Goal: Information Seeking & Learning: Learn about a topic

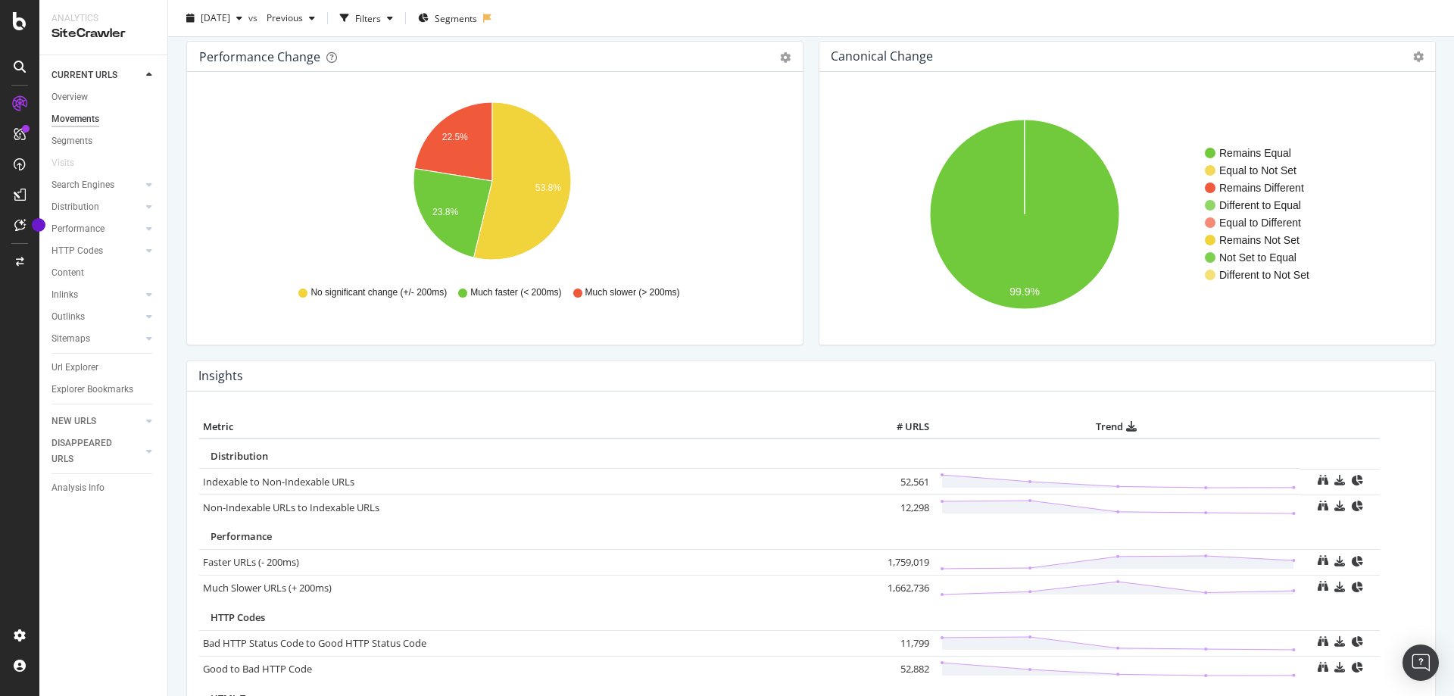
scroll to position [379, 0]
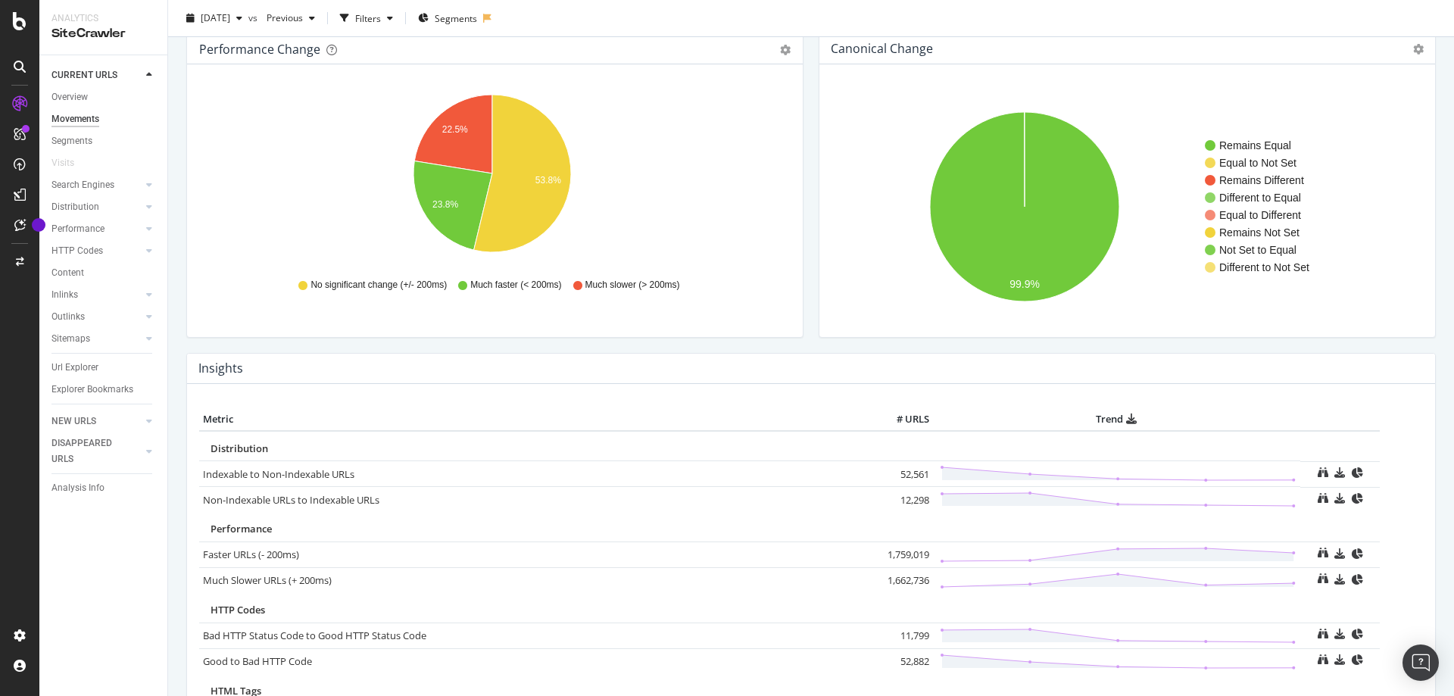
drag, startPoint x: 117, startPoint y: 186, endPoint x: 148, endPoint y: 245, distance: 67.1
click at [117, 186] on link "Search Engines" at bounding box center [96, 185] width 90 height 16
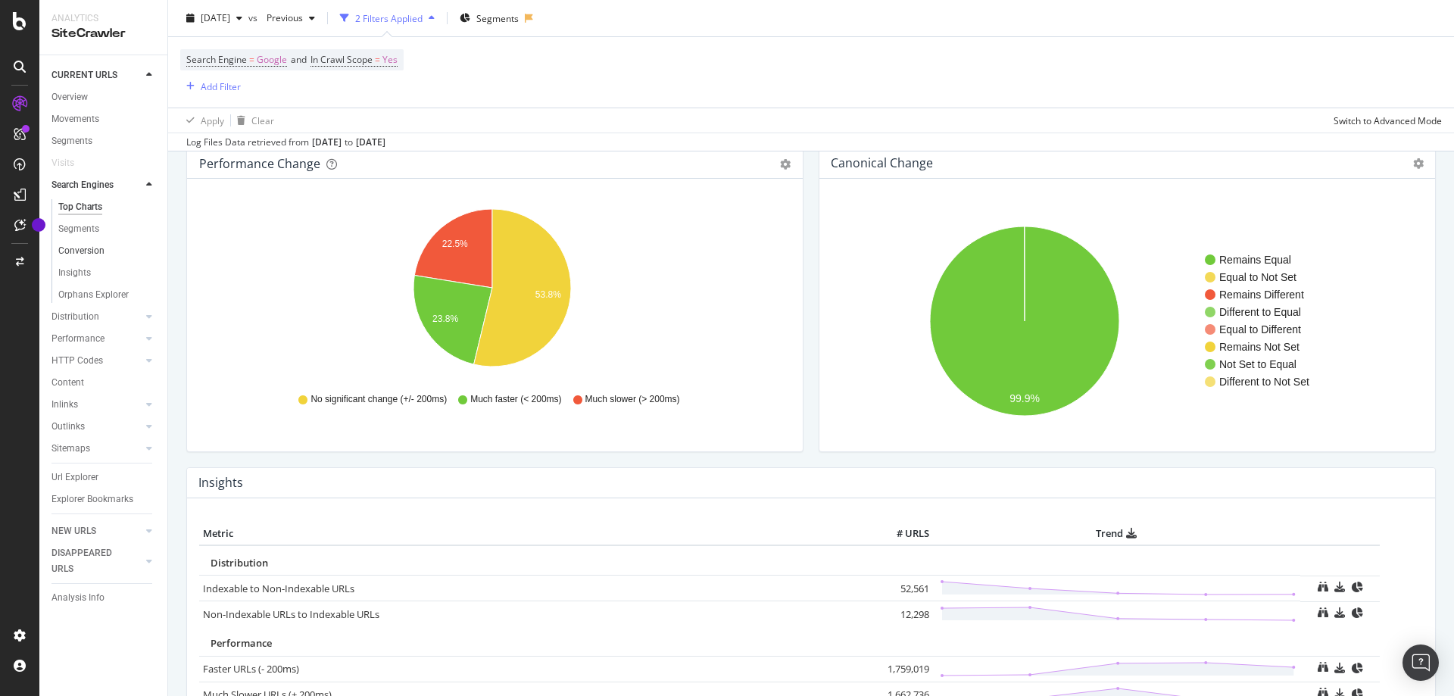
scroll to position [494, 0]
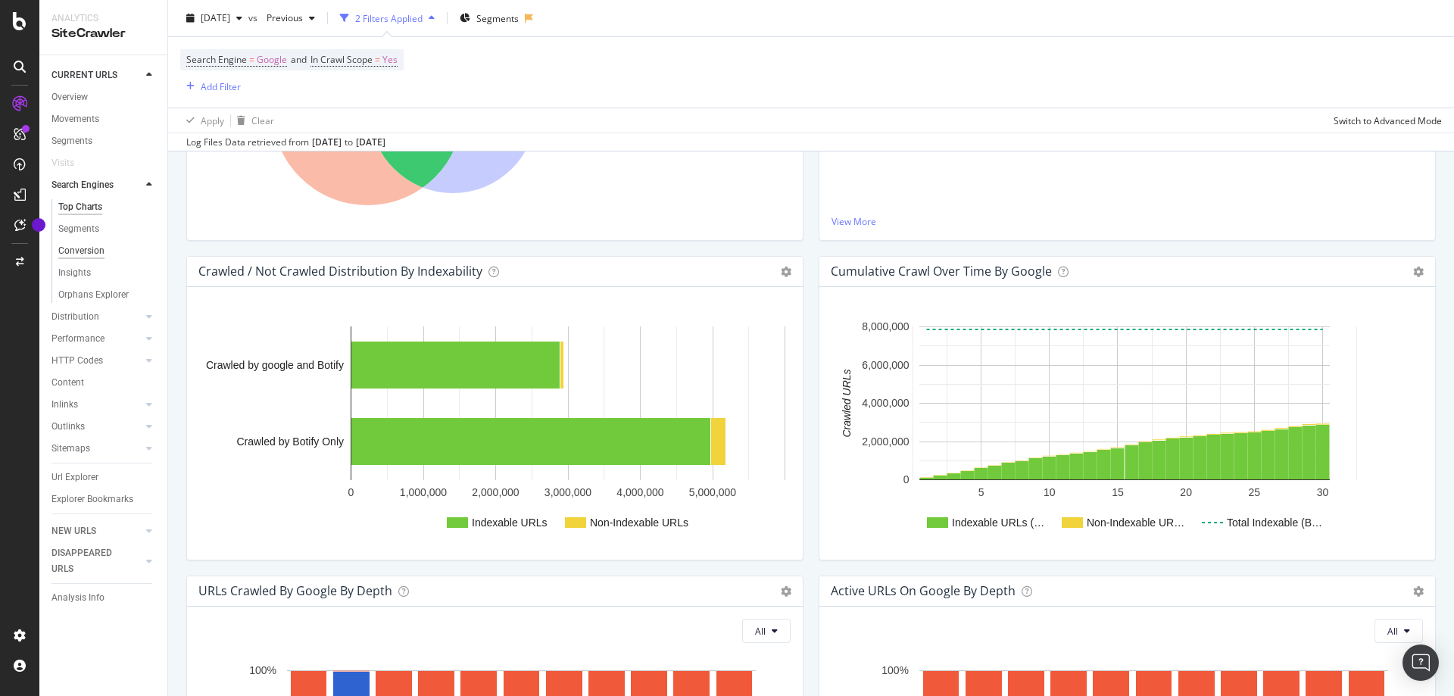
click at [95, 246] on div "Conversion" at bounding box center [81, 251] width 46 height 16
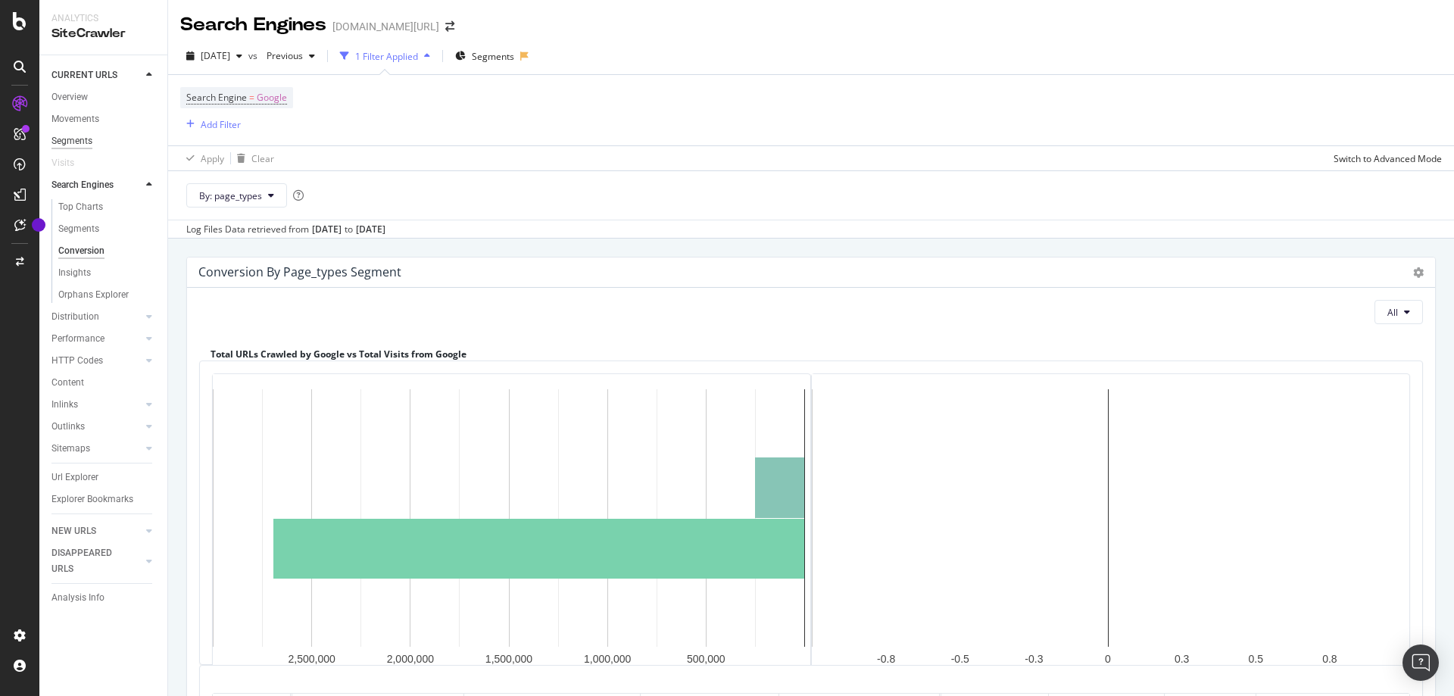
click at [85, 133] on div "Segments" at bounding box center [71, 141] width 41 height 16
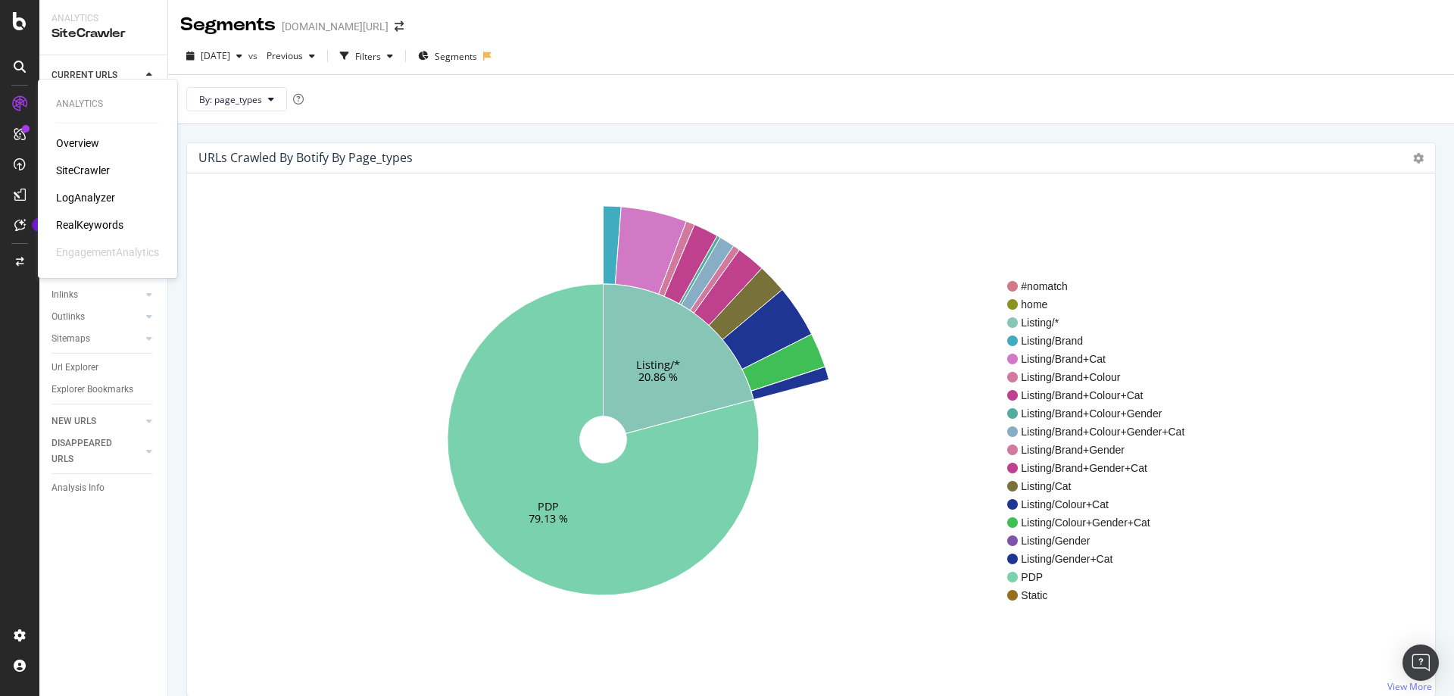
click at [100, 195] on div "LogAnalyzer" at bounding box center [85, 197] width 59 height 15
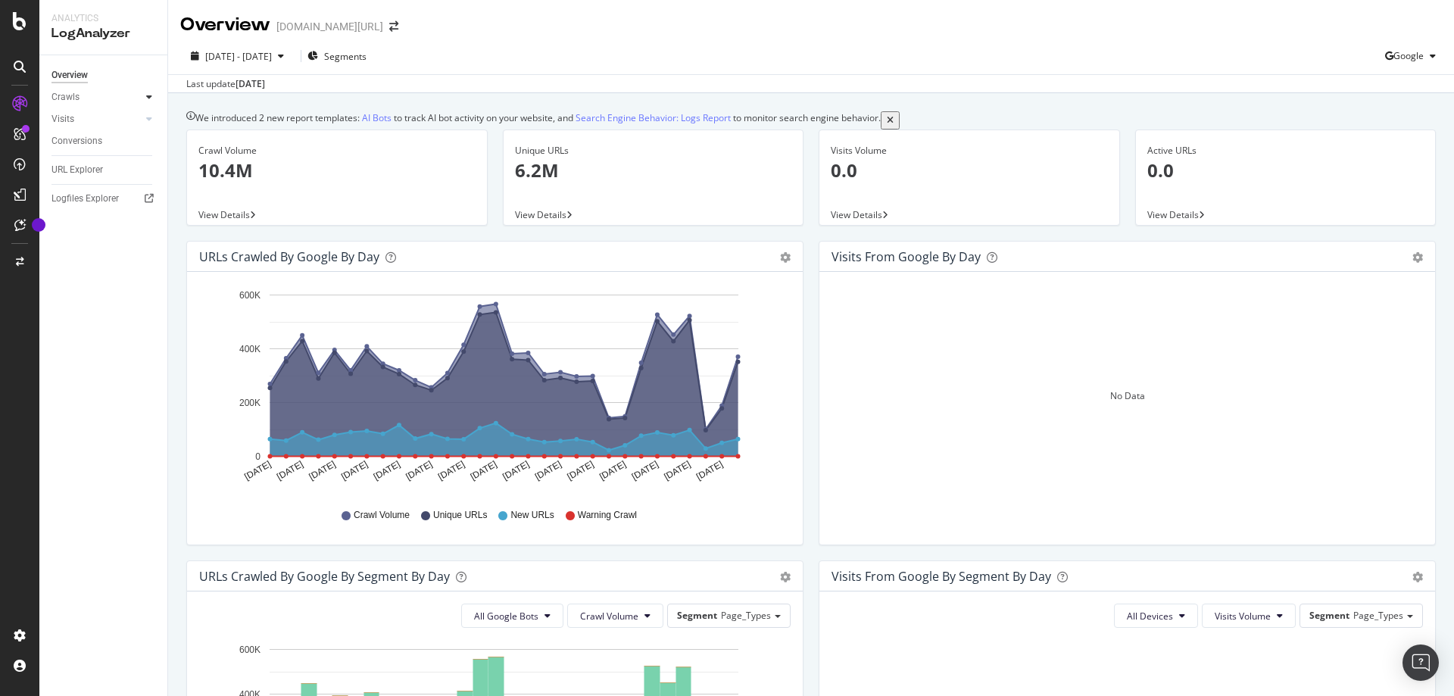
click at [151, 92] on icon at bounding box center [149, 96] width 6 height 9
click at [69, 93] on div "Crawls" at bounding box center [65, 97] width 28 height 16
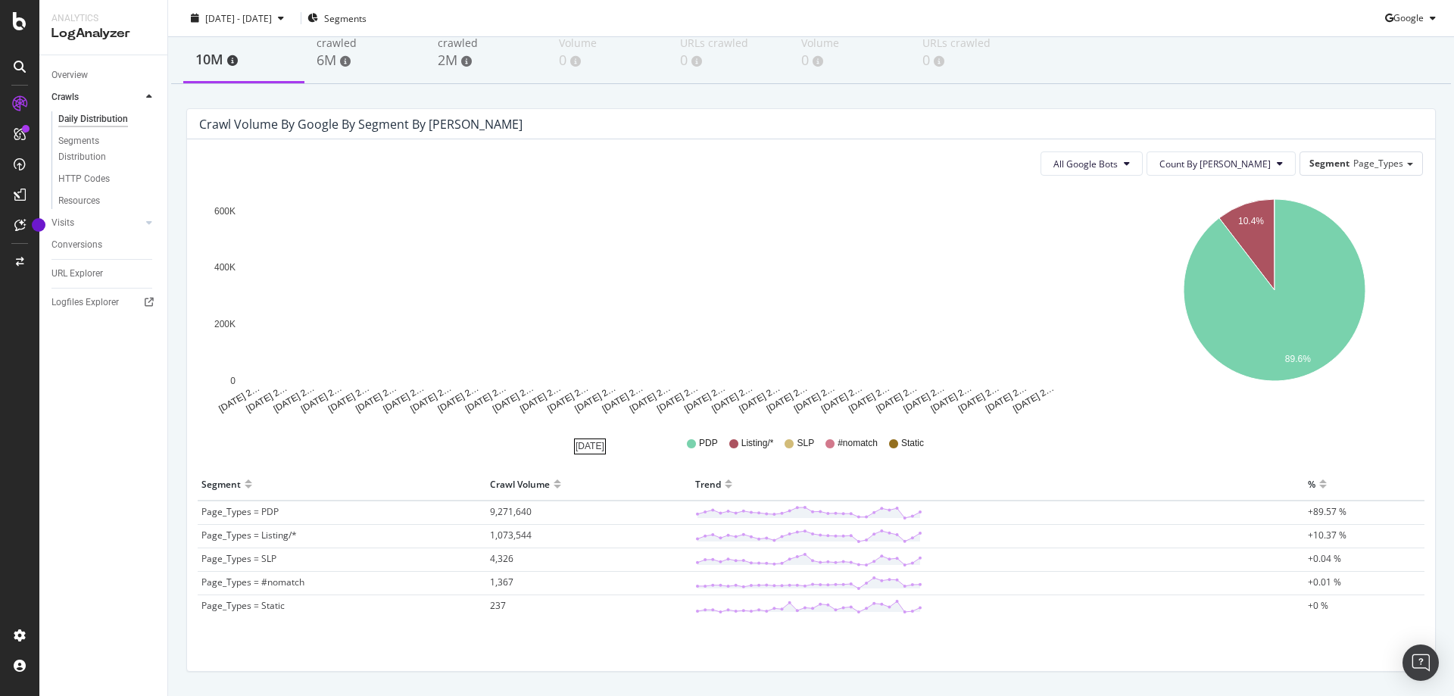
scroll to position [129, 0]
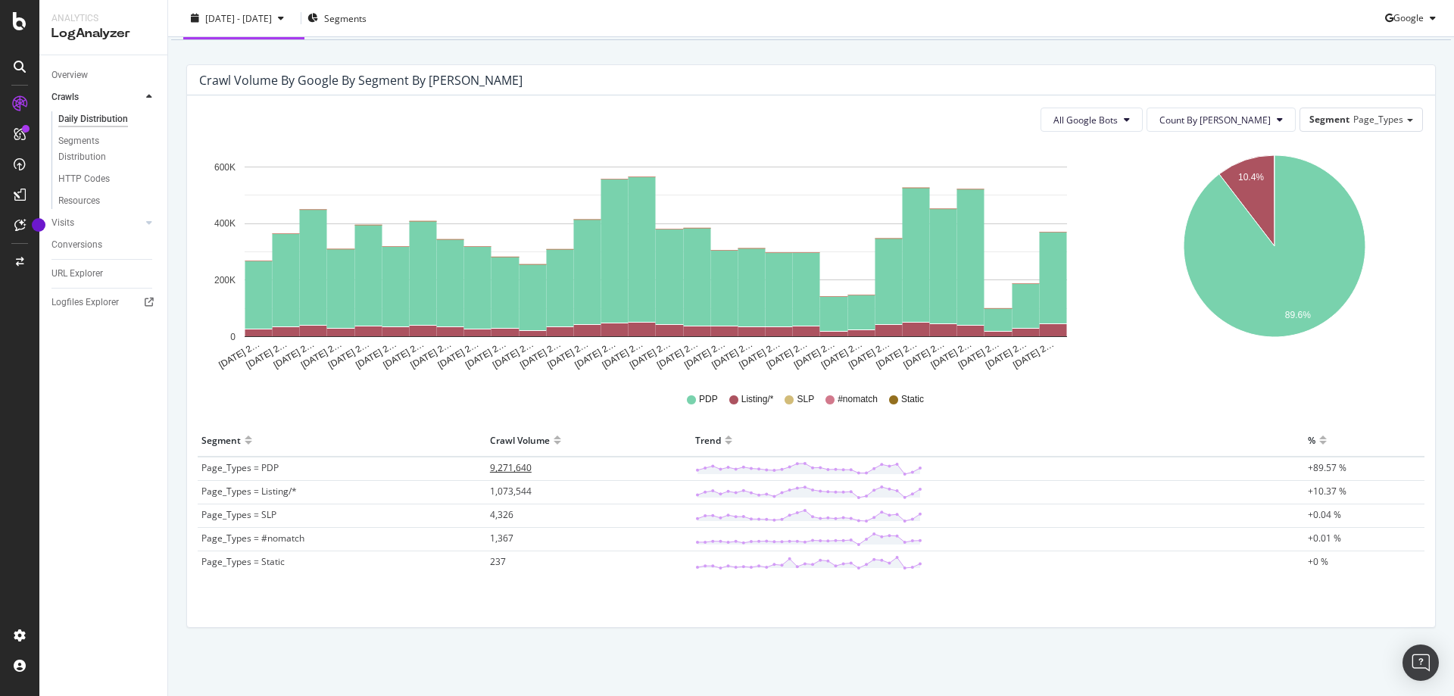
click at [491, 463] on span "9,271,640" at bounding box center [511, 467] width 42 height 13
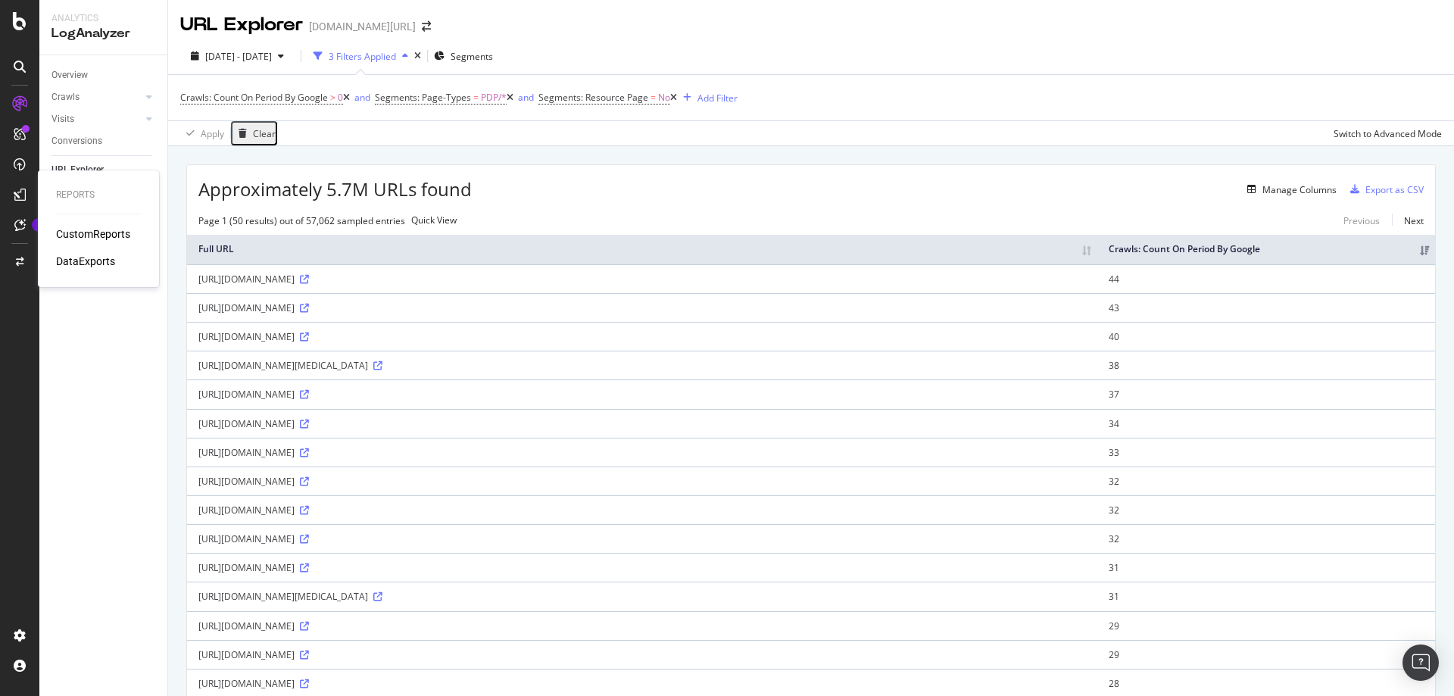
click at [95, 235] on div "CustomReports" at bounding box center [93, 233] width 74 height 15
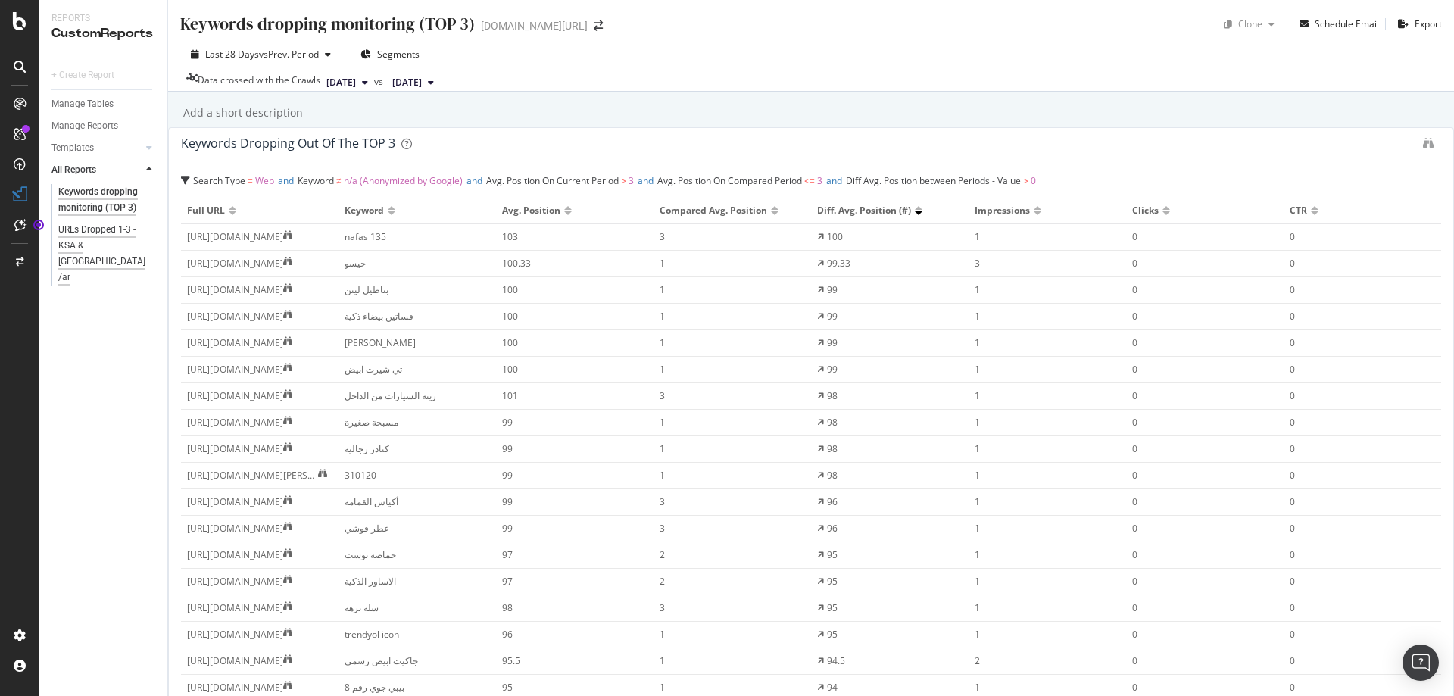
click at [101, 230] on div "URLs Dropped 1-3 - KSA & UAE /ar" at bounding box center [104, 254] width 92 height 64
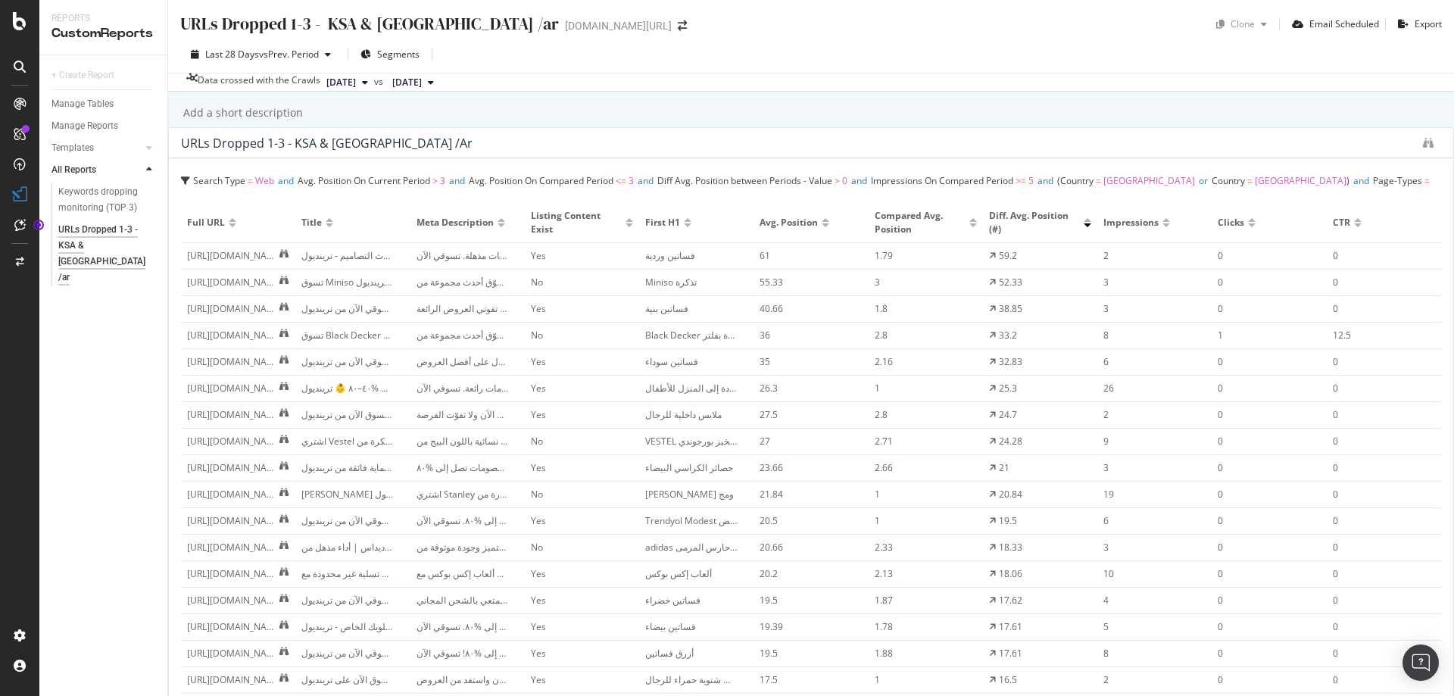
scroll to position [151, 0]
click at [104, 129] on div "Manage Reports" at bounding box center [84, 126] width 67 height 16
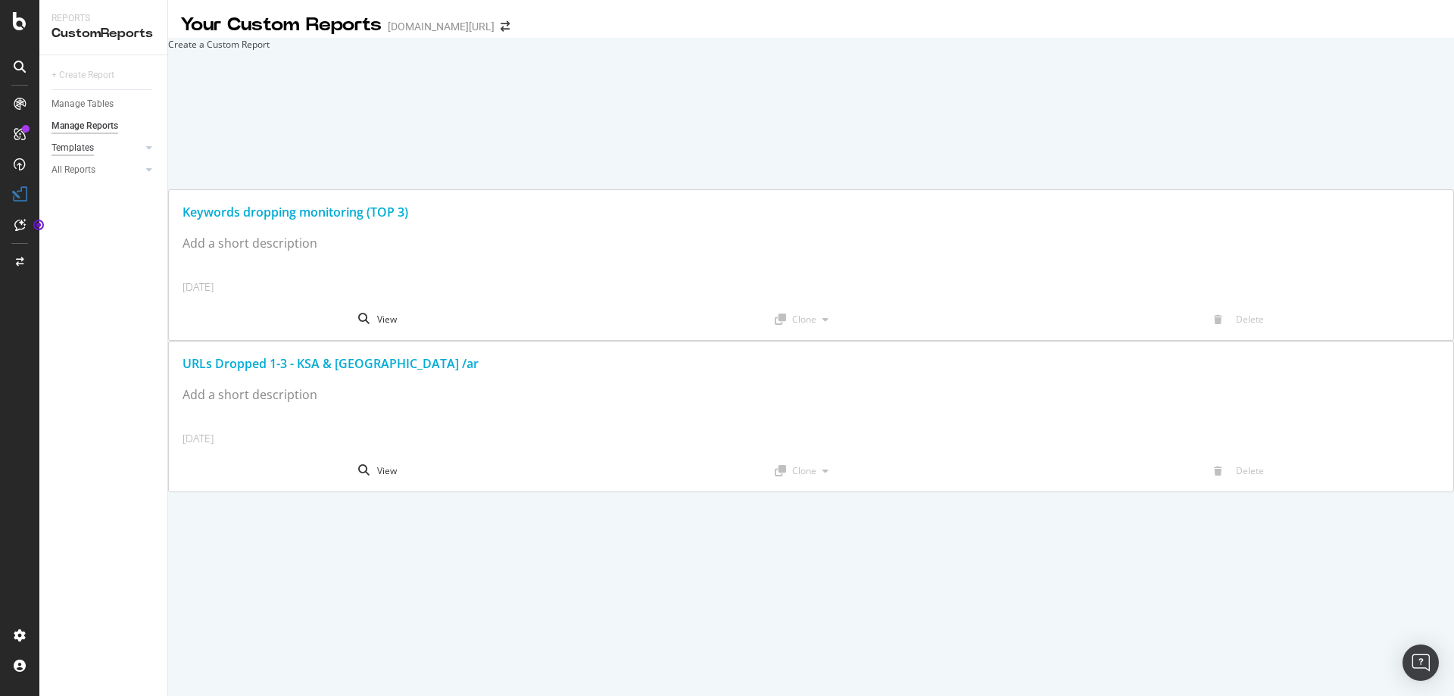
click at [90, 149] on div "Templates" at bounding box center [72, 148] width 42 height 16
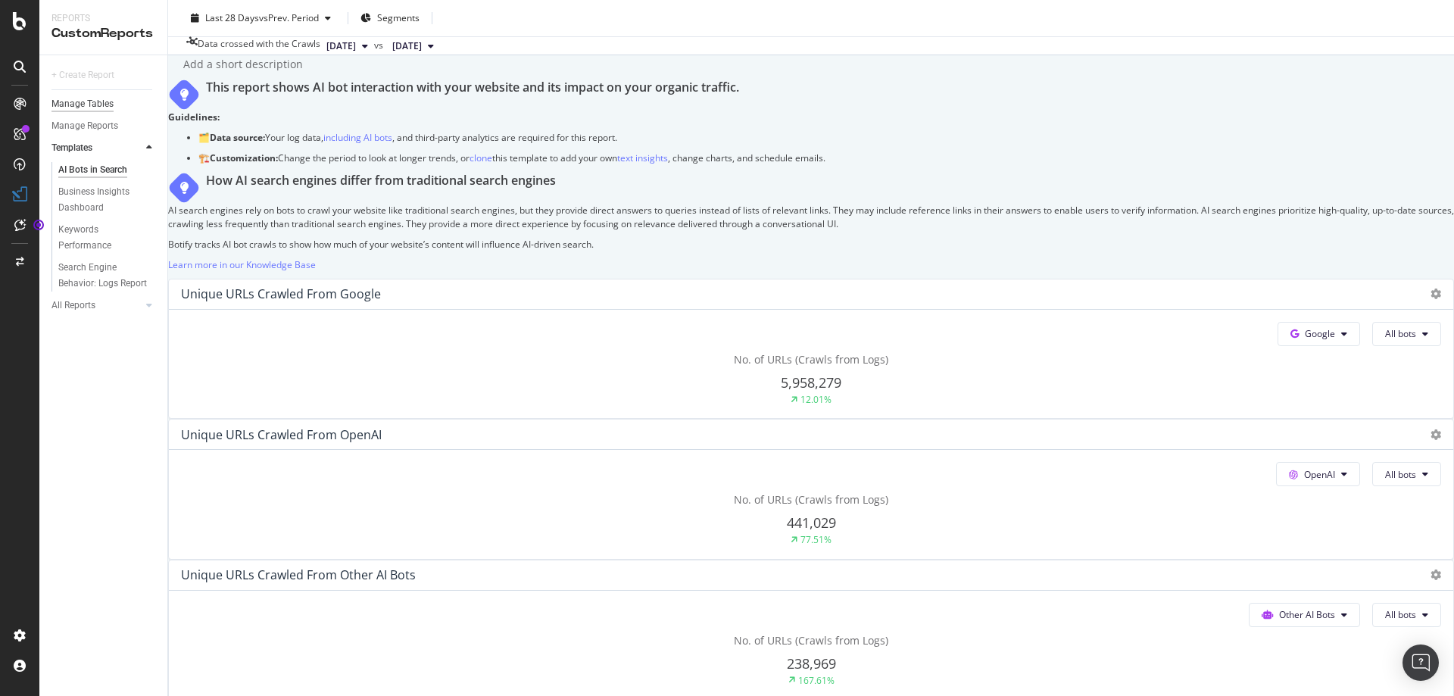
scroll to position [76, 0]
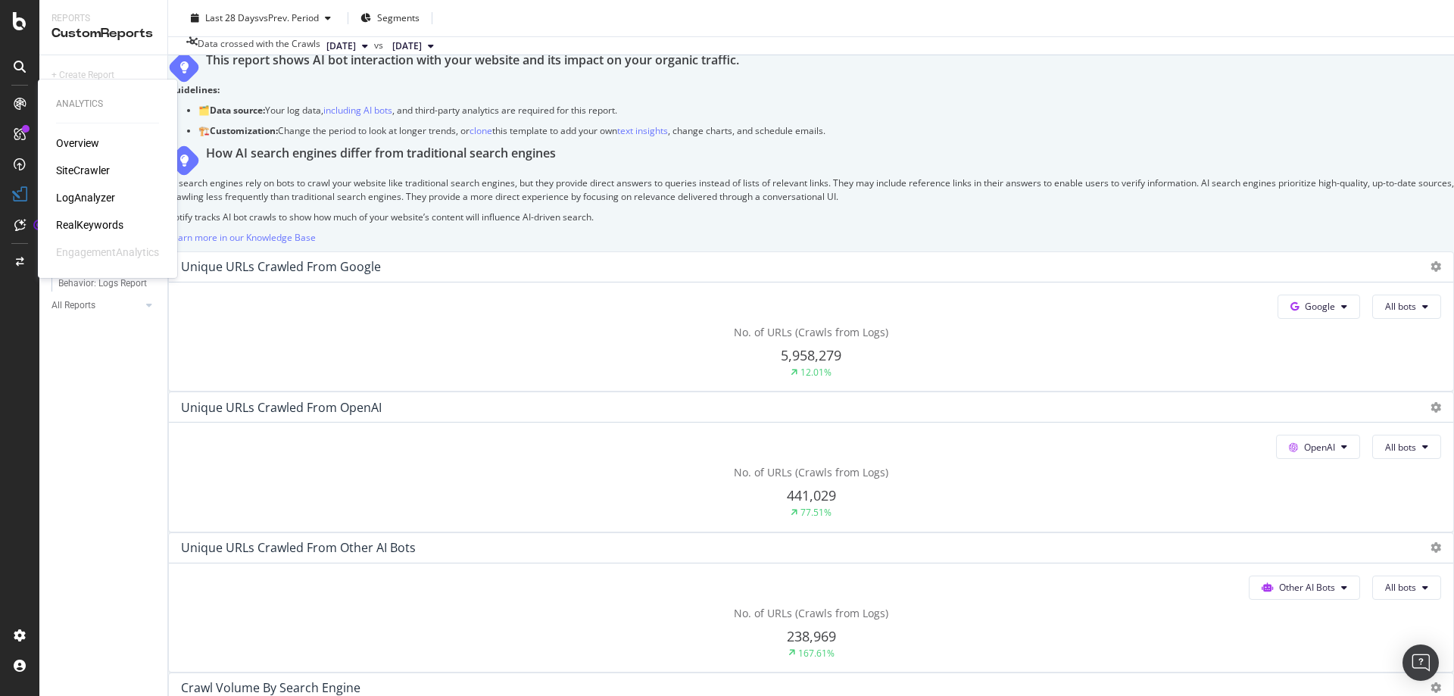
click at [14, 108] on icon at bounding box center [20, 104] width 12 height 12
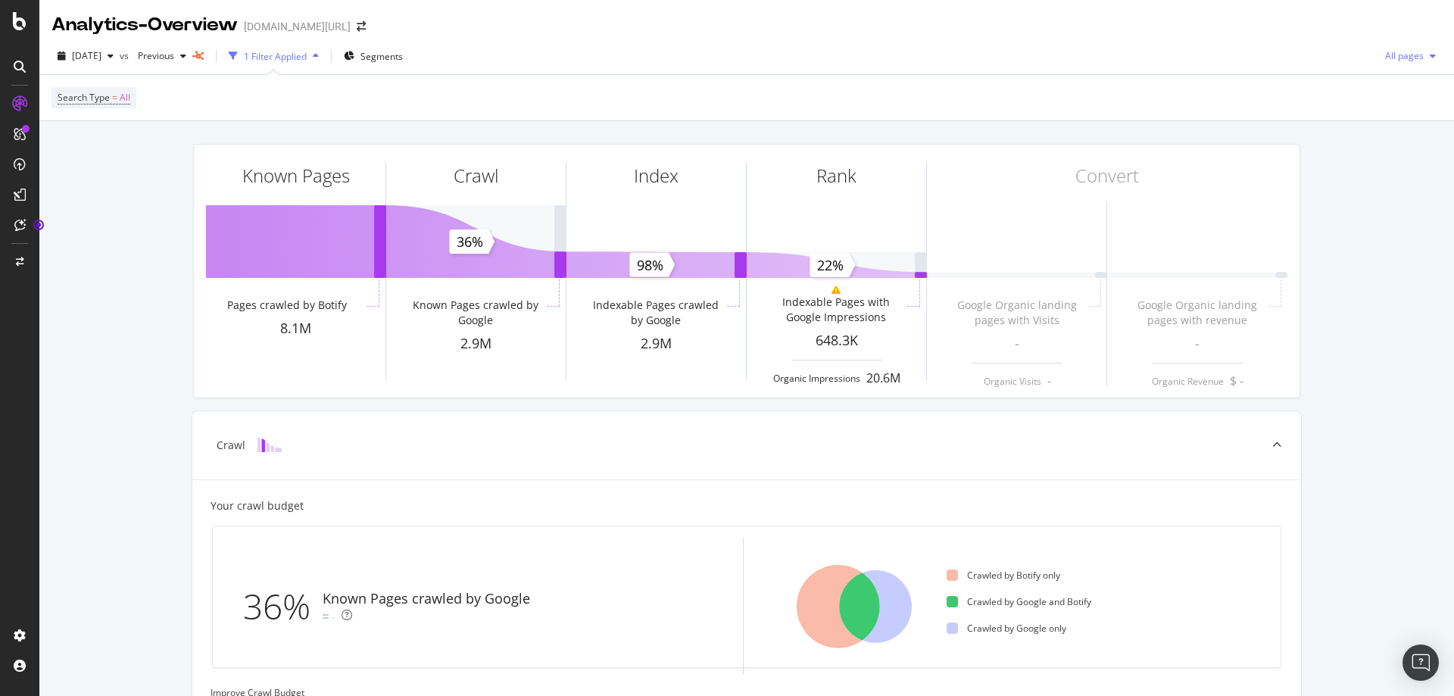
click at [1381, 51] on span "All pages" at bounding box center [1401, 55] width 45 height 13
click at [1324, 56] on span "Indexable pages" at bounding box center [1311, 57] width 89 height 14
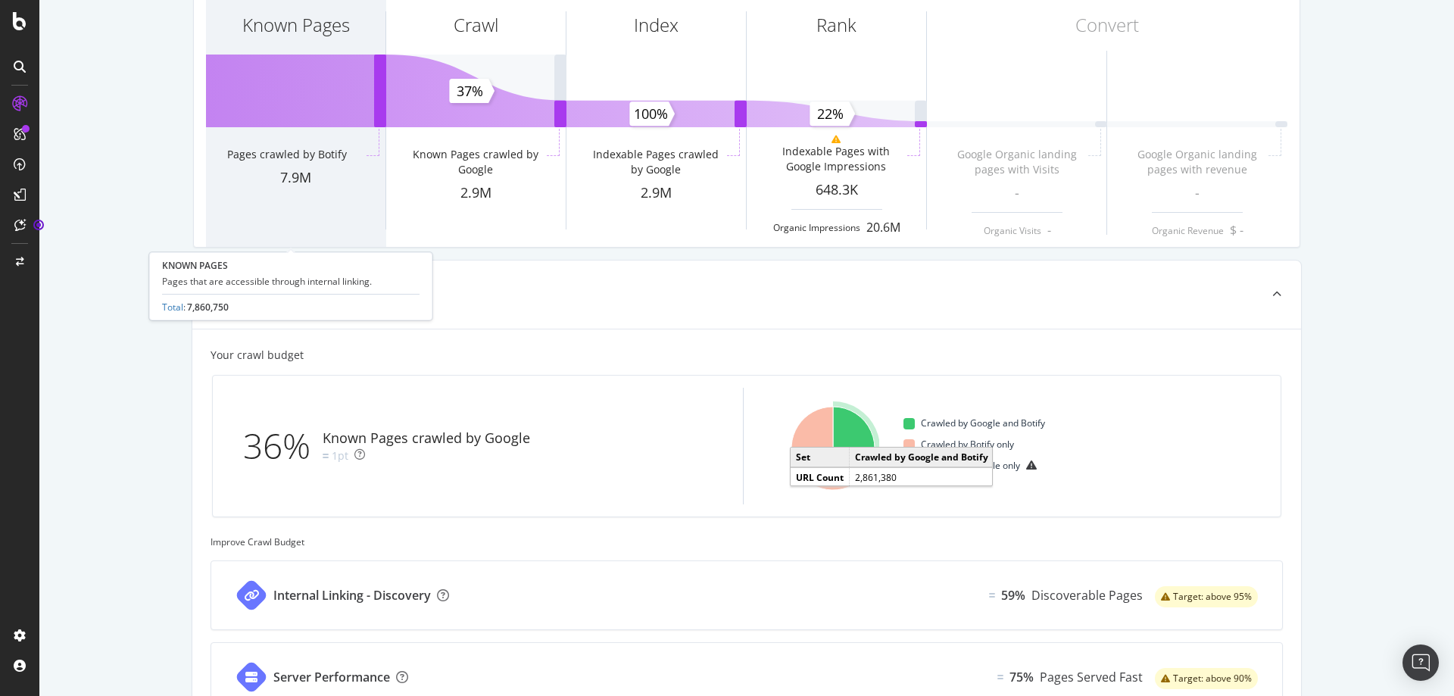
scroll to position [151, 0]
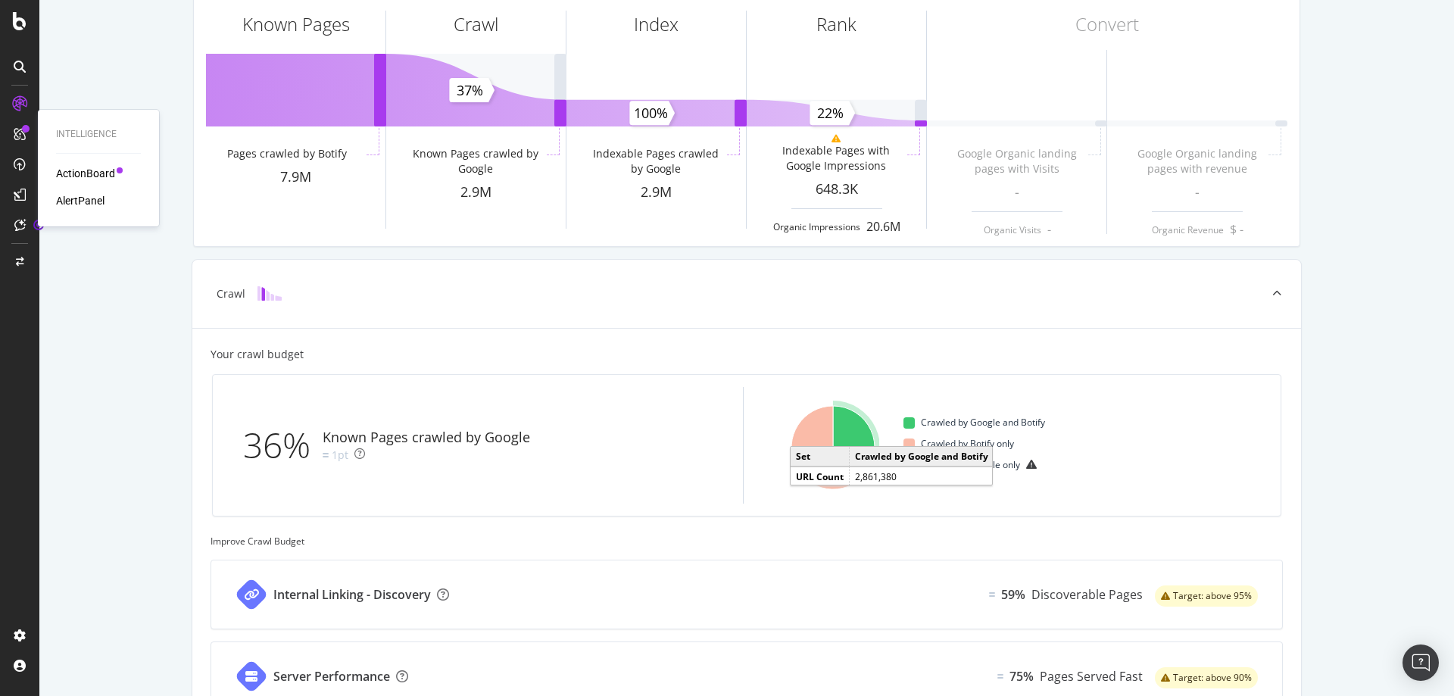
click at [66, 172] on div "ActionBoard" at bounding box center [85, 173] width 59 height 15
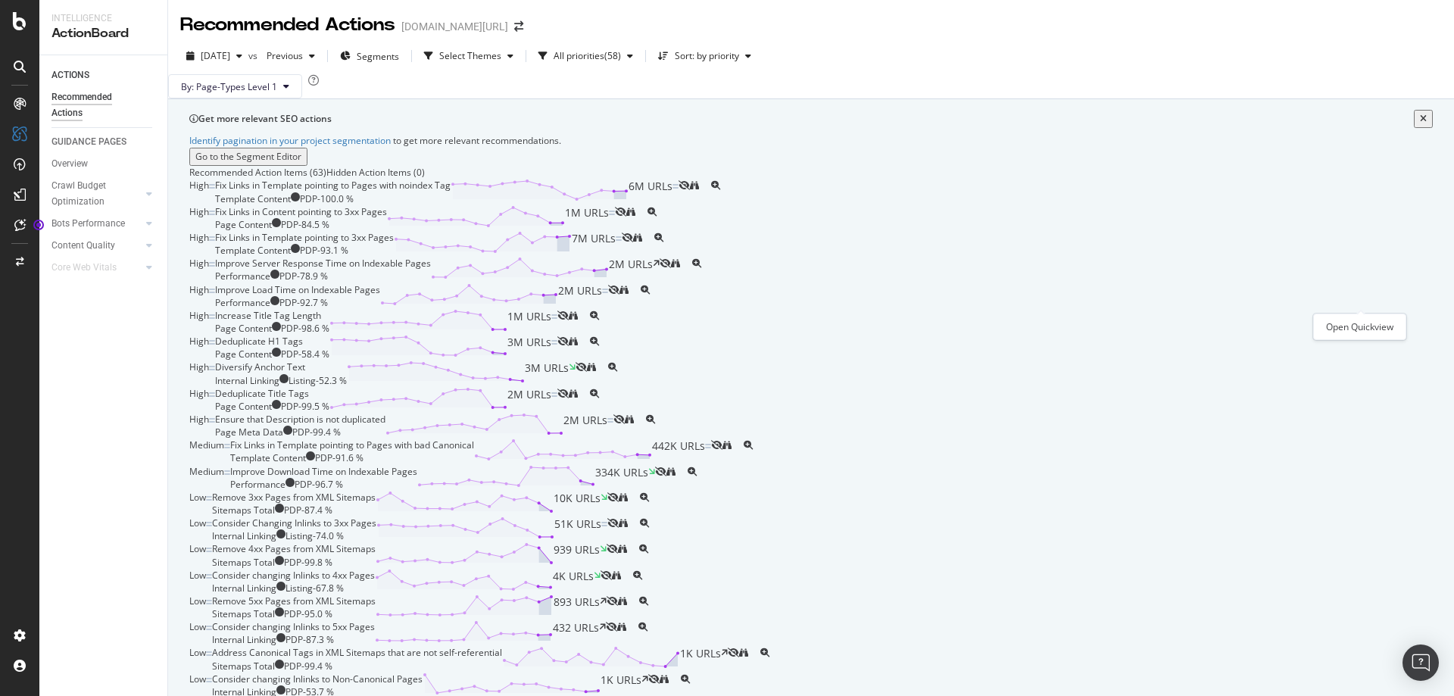
click at [720, 190] on icon "magnifying-glass-plus" at bounding box center [715, 185] width 9 height 9
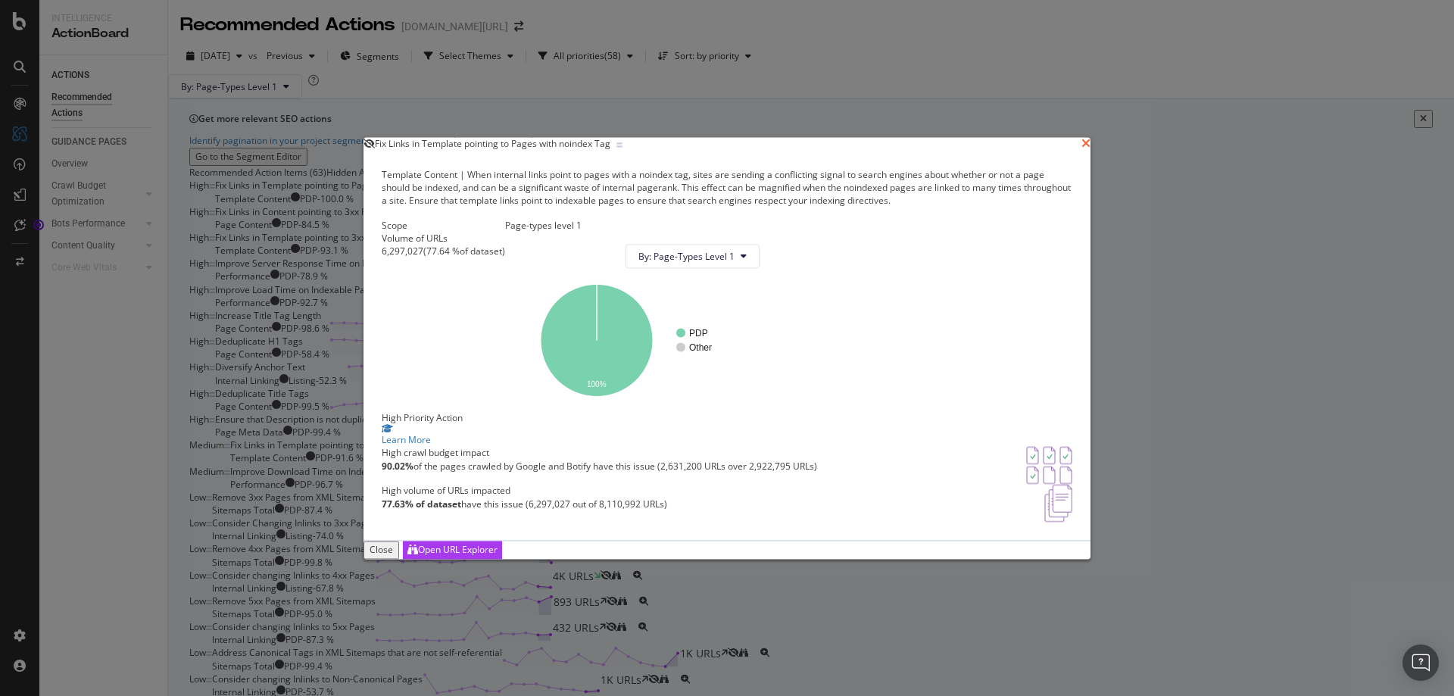
click at [1081, 138] on icon "times" at bounding box center [1085, 144] width 9 height 12
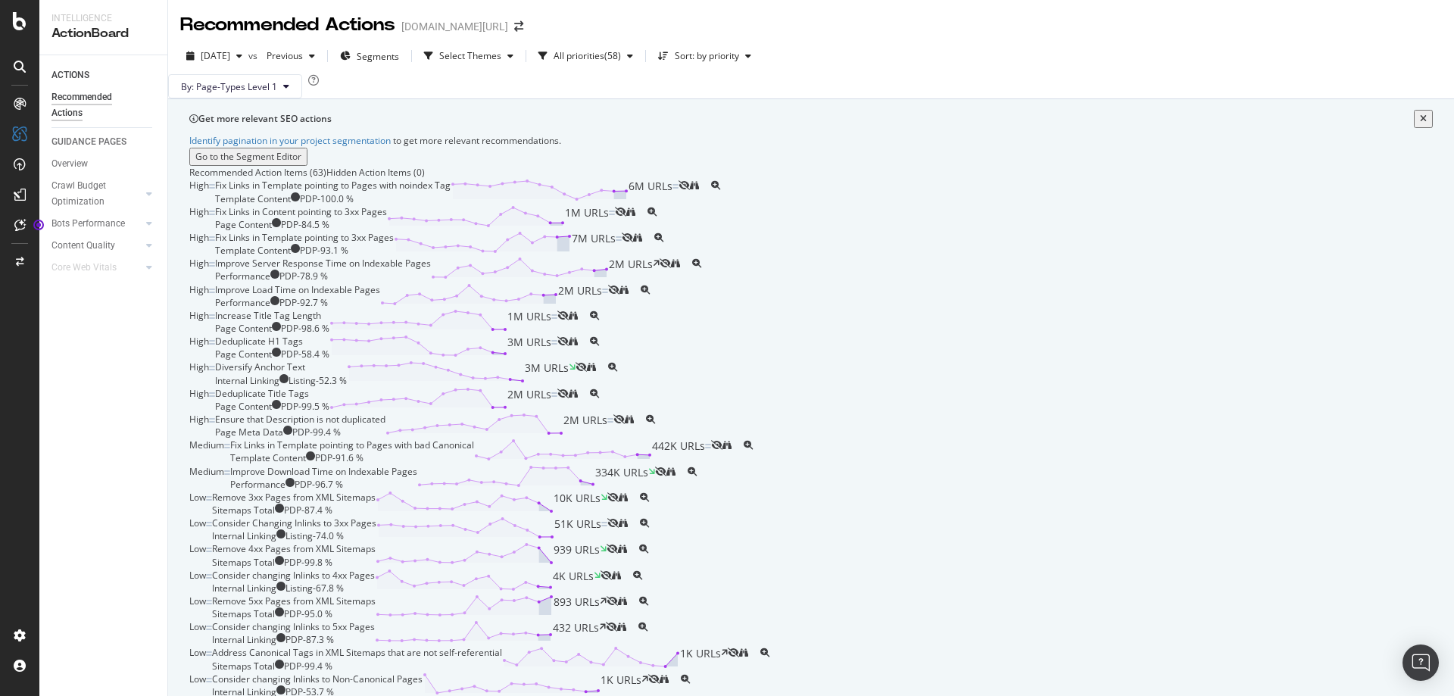
click at [451, 192] on div "Fix Links in Template pointing to Pages with noindex Tag" at bounding box center [332, 185] width 235 height 13
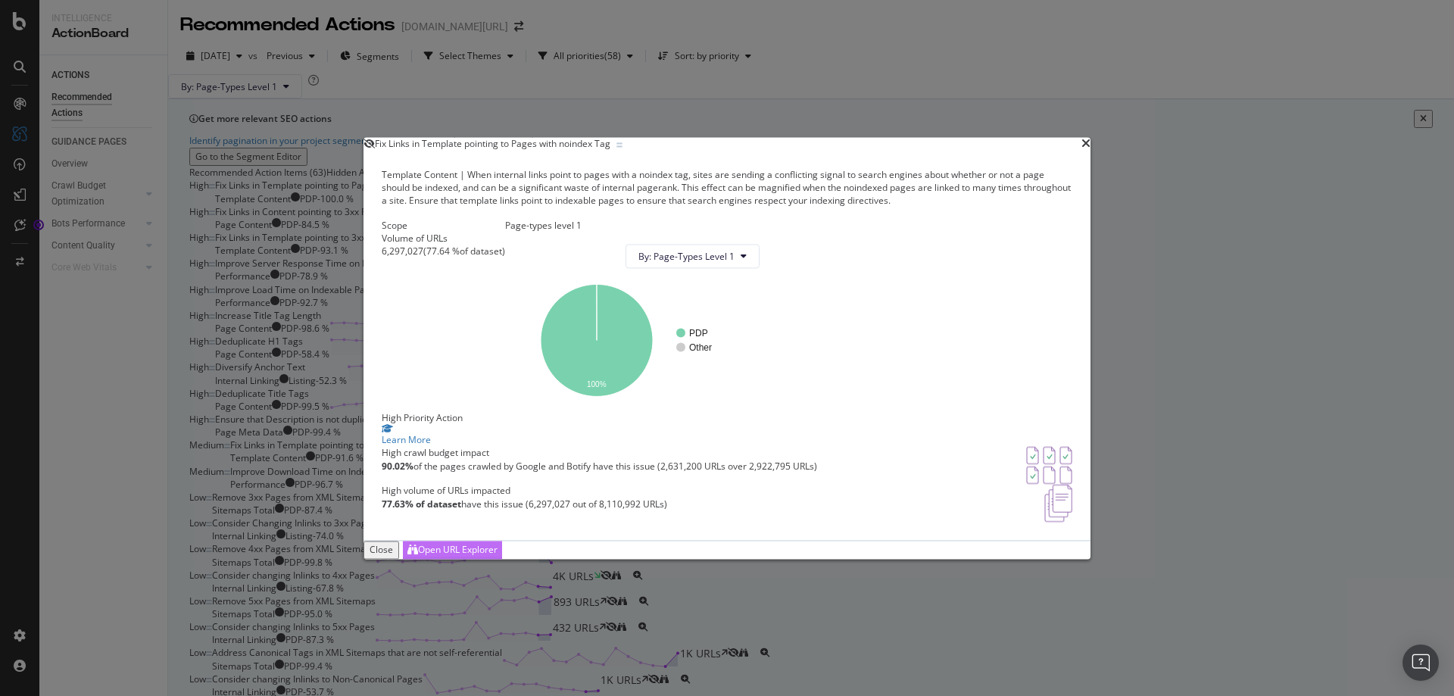
click at [497, 557] on div "Open URL Explorer" at bounding box center [458, 550] width 80 height 13
click at [1013, 137] on div "Fix Links in Template pointing to Pages with noindex Tag" at bounding box center [726, 143] width 727 height 13
click at [1081, 138] on icon "times" at bounding box center [1085, 144] width 9 height 12
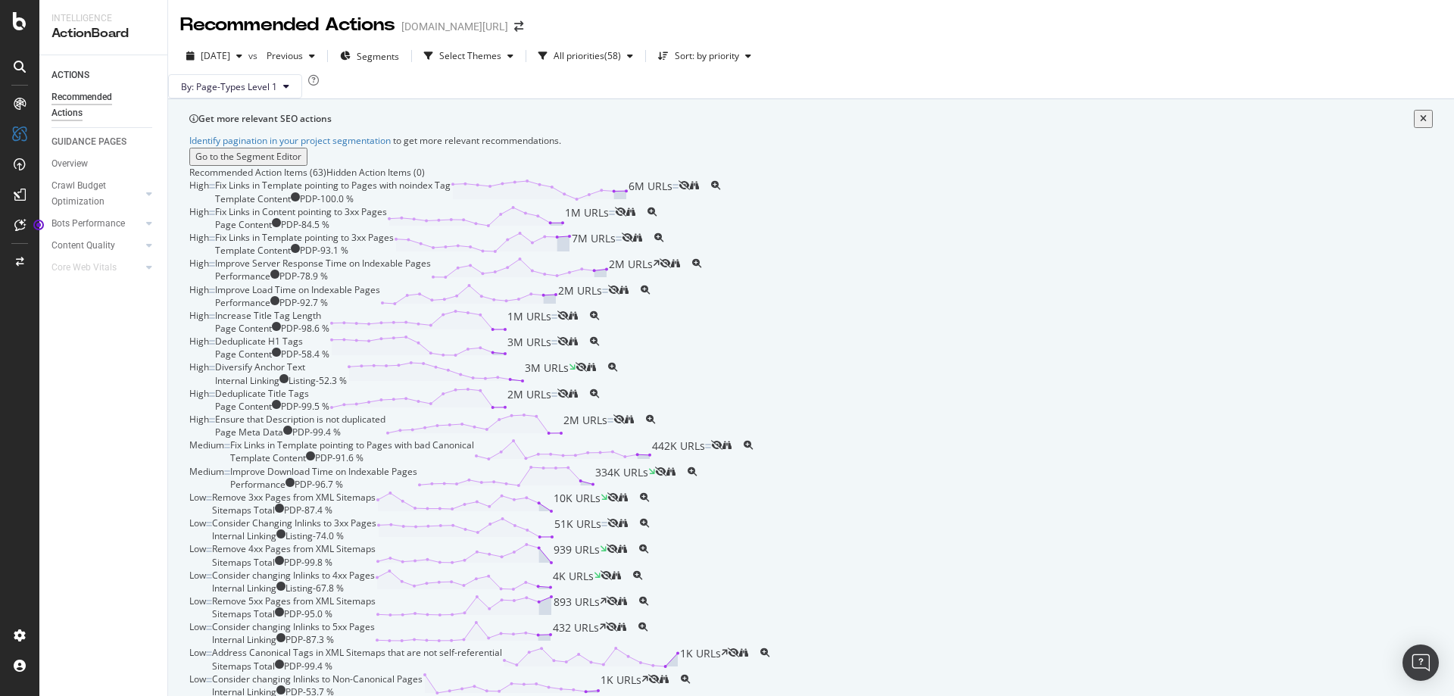
click at [451, 192] on div "Fix Links in Template pointing to Pages with noindex Tag" at bounding box center [332, 185] width 235 height 13
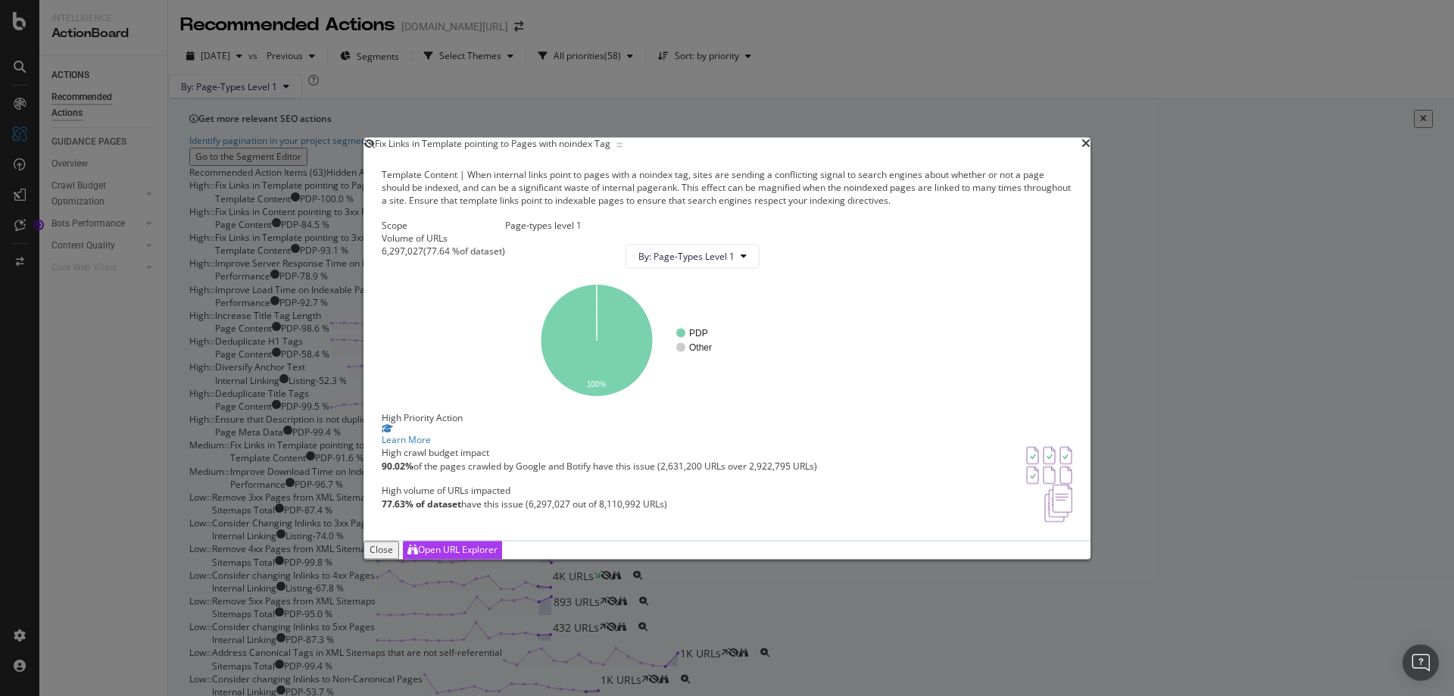
click at [366, 212] on div "Fix Links in Template pointing to Pages with noindex Tag Template Content | Whe…" at bounding box center [727, 348] width 1454 height 696
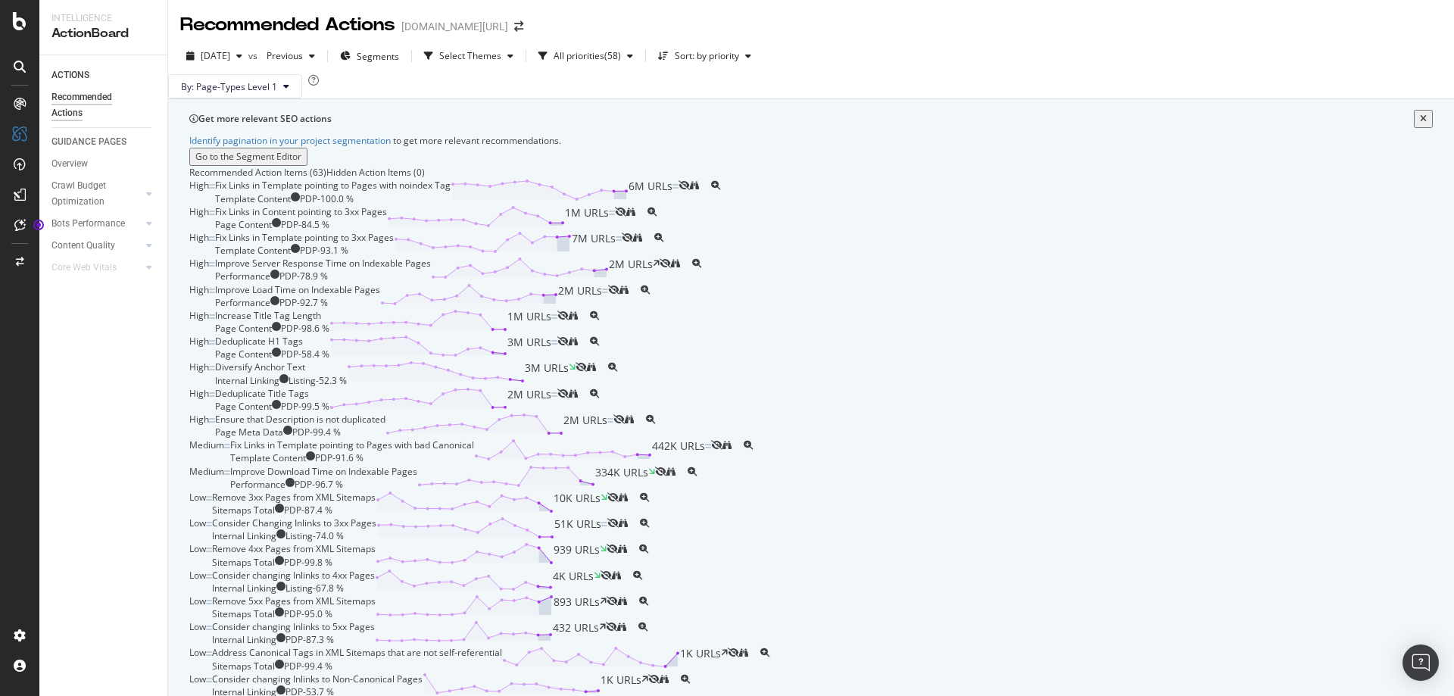
click at [451, 192] on div "Fix Links in Template pointing to Pages with noindex Tag" at bounding box center [332, 185] width 235 height 13
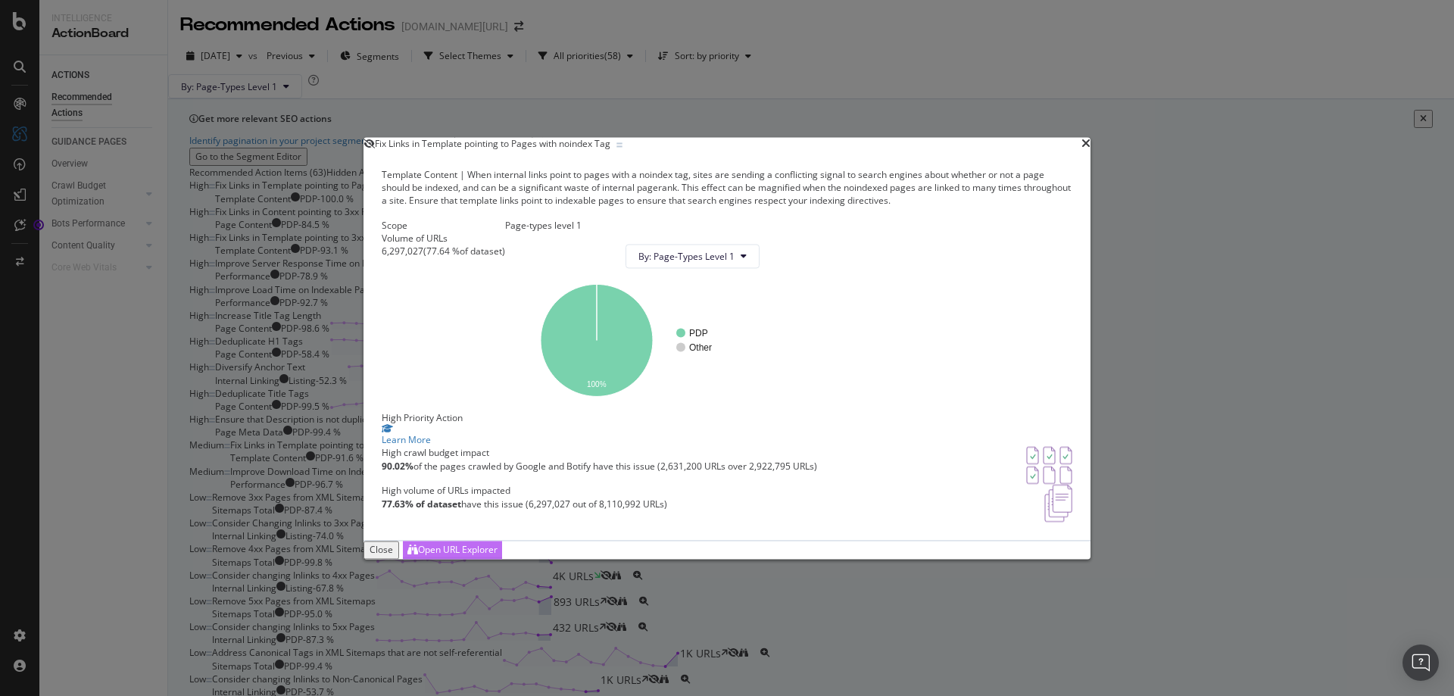
click at [497, 558] on div "Open URL Explorer" at bounding box center [452, 550] width 90 height 16
click at [1016, 137] on div "Fix Links in Template pointing to Pages with noindex Tag" at bounding box center [726, 143] width 727 height 13
click at [1081, 138] on icon "times" at bounding box center [1085, 144] width 9 height 12
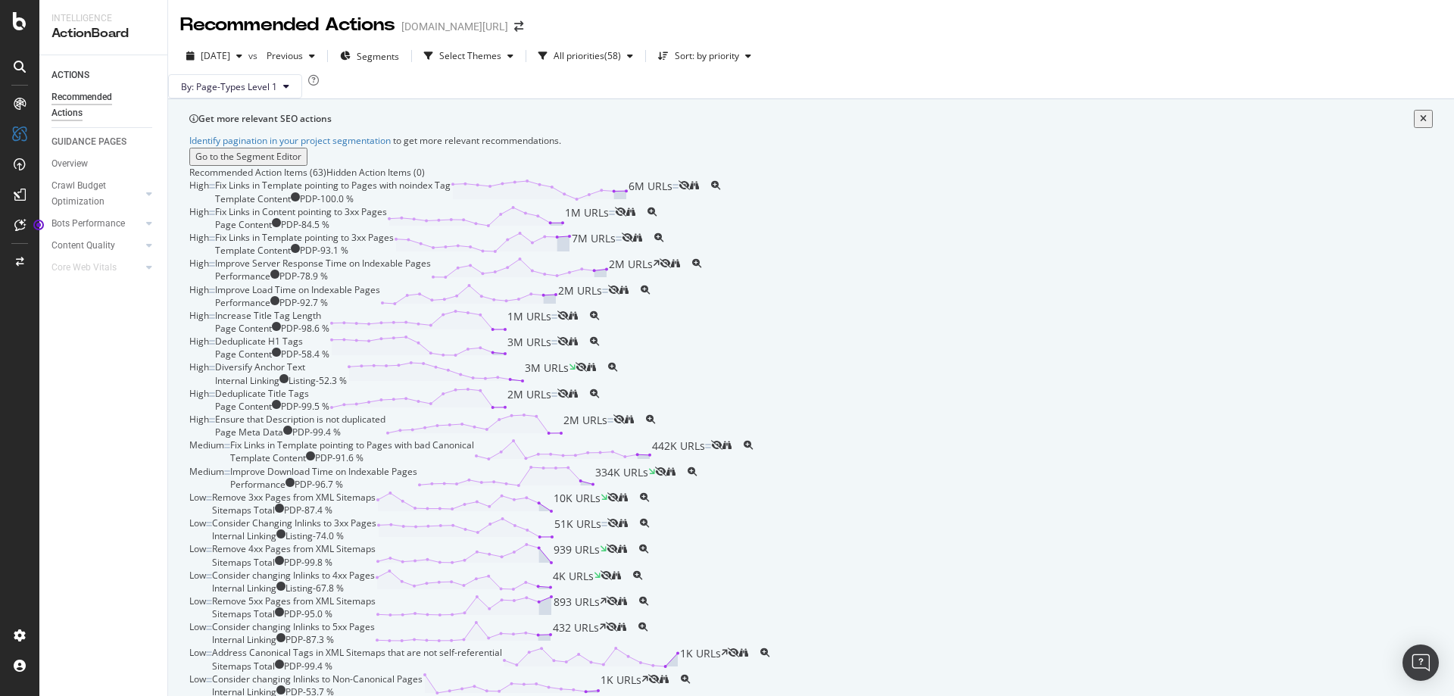
click at [387, 218] on div "Fix Links in Content pointing to 3xx Pages" at bounding box center [301, 211] width 172 height 13
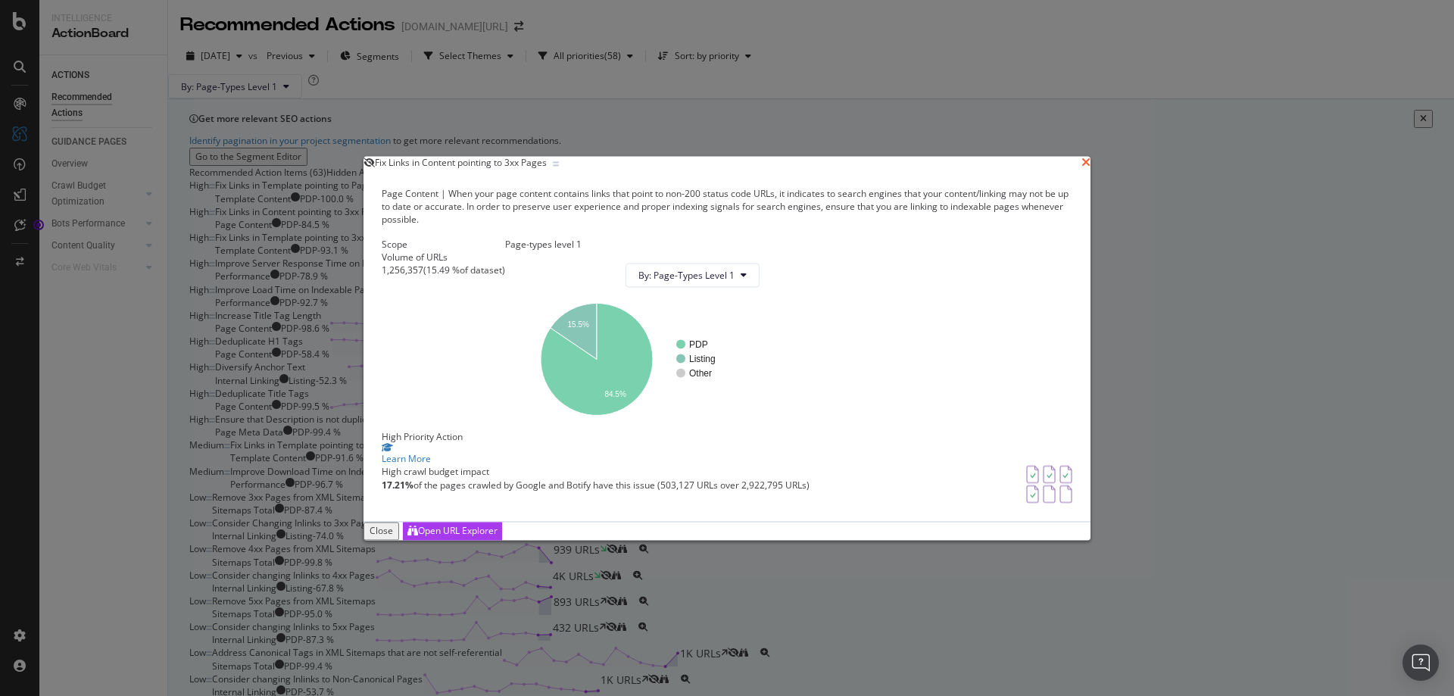
click at [1081, 157] on icon "times" at bounding box center [1085, 163] width 9 height 12
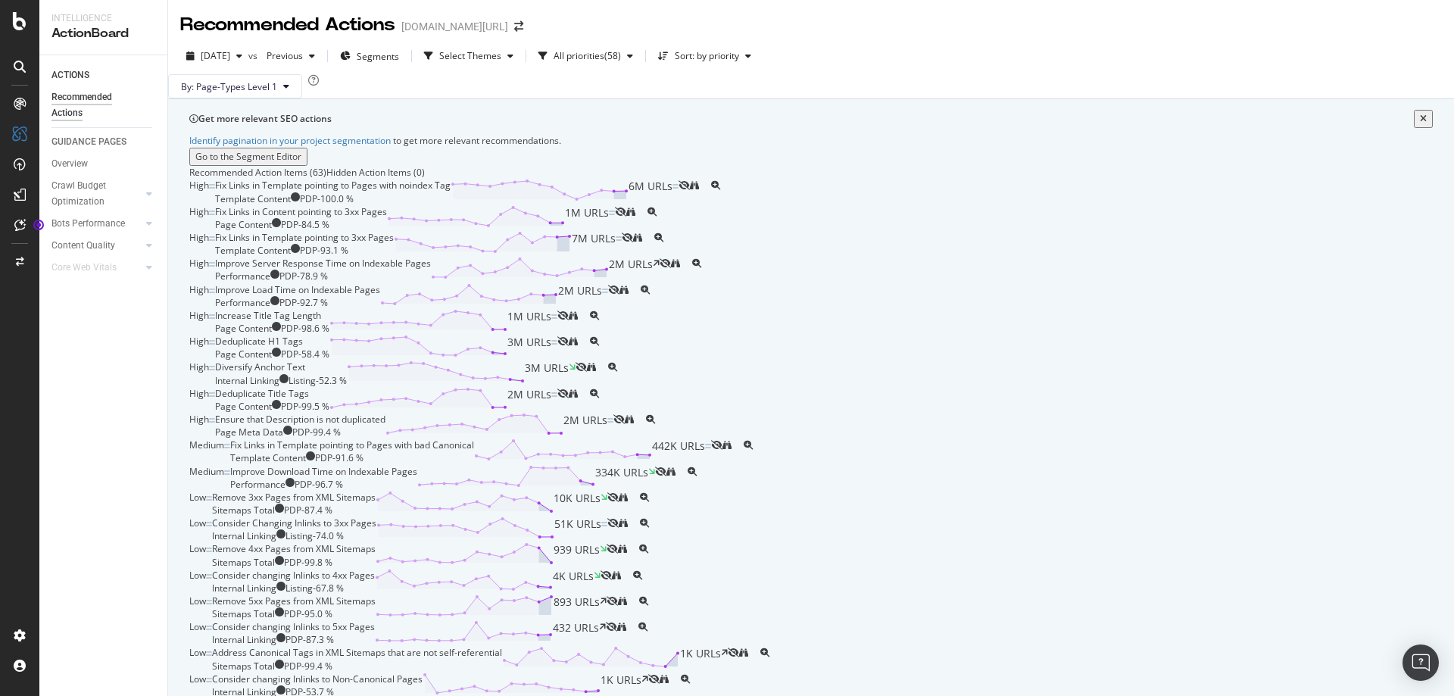
scroll to position [151, 0]
click at [394, 244] on div "Fix Links in Template pointing to 3xx Pages" at bounding box center [304, 237] width 179 height 13
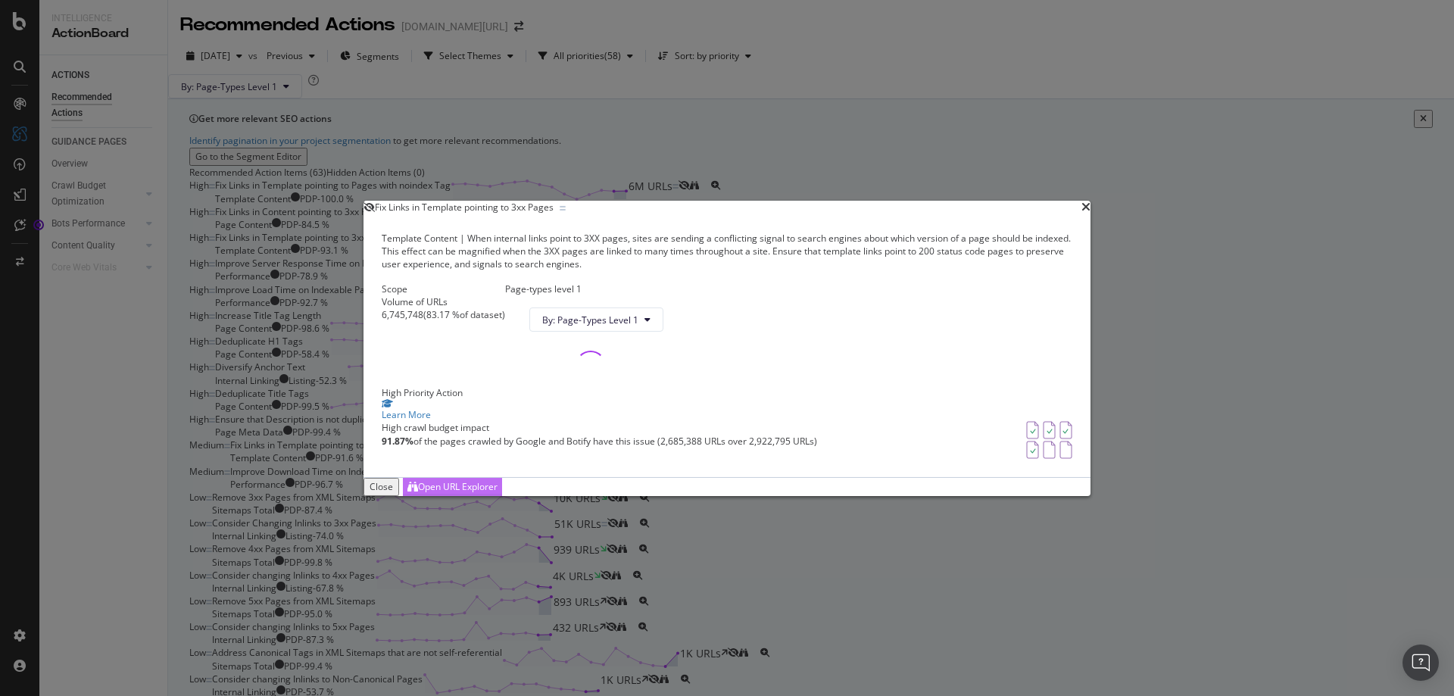
click at [497, 493] on div "Open URL Explorer" at bounding box center [458, 486] width 80 height 13
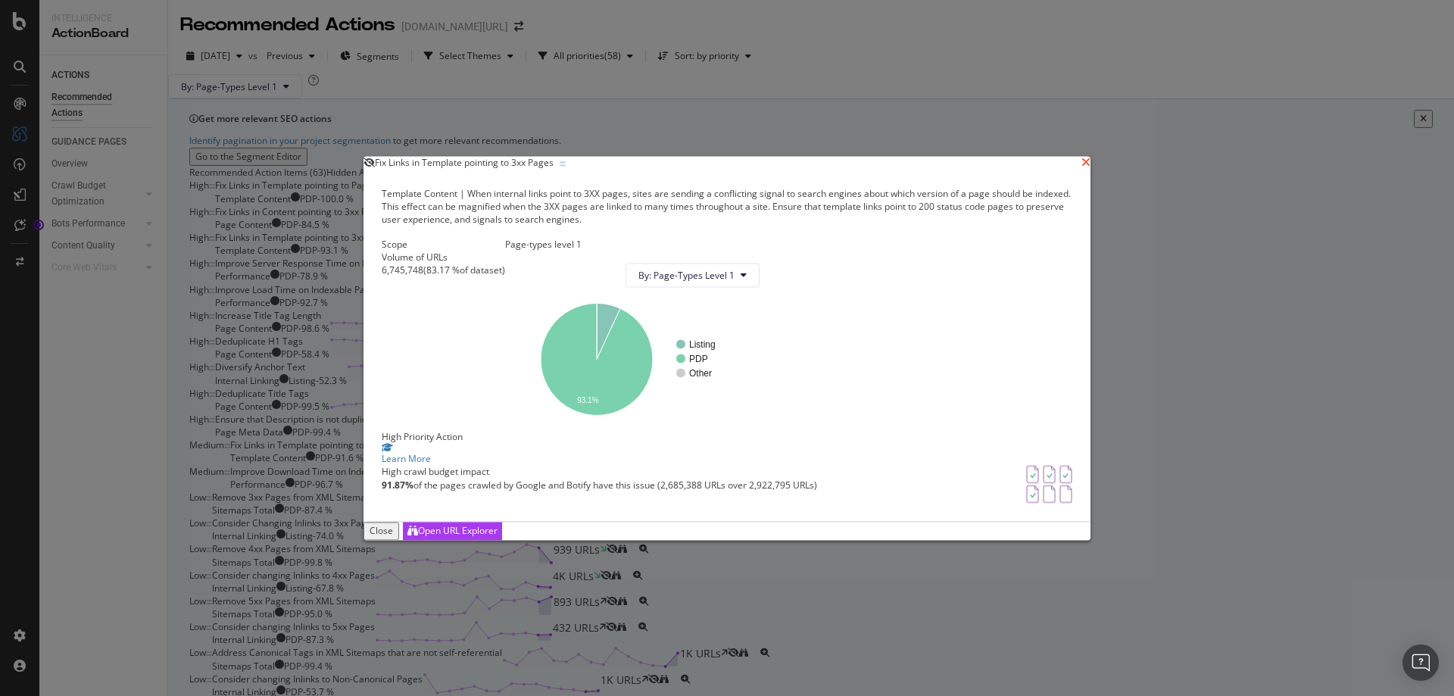
click at [1081, 157] on icon "times" at bounding box center [1085, 163] width 9 height 12
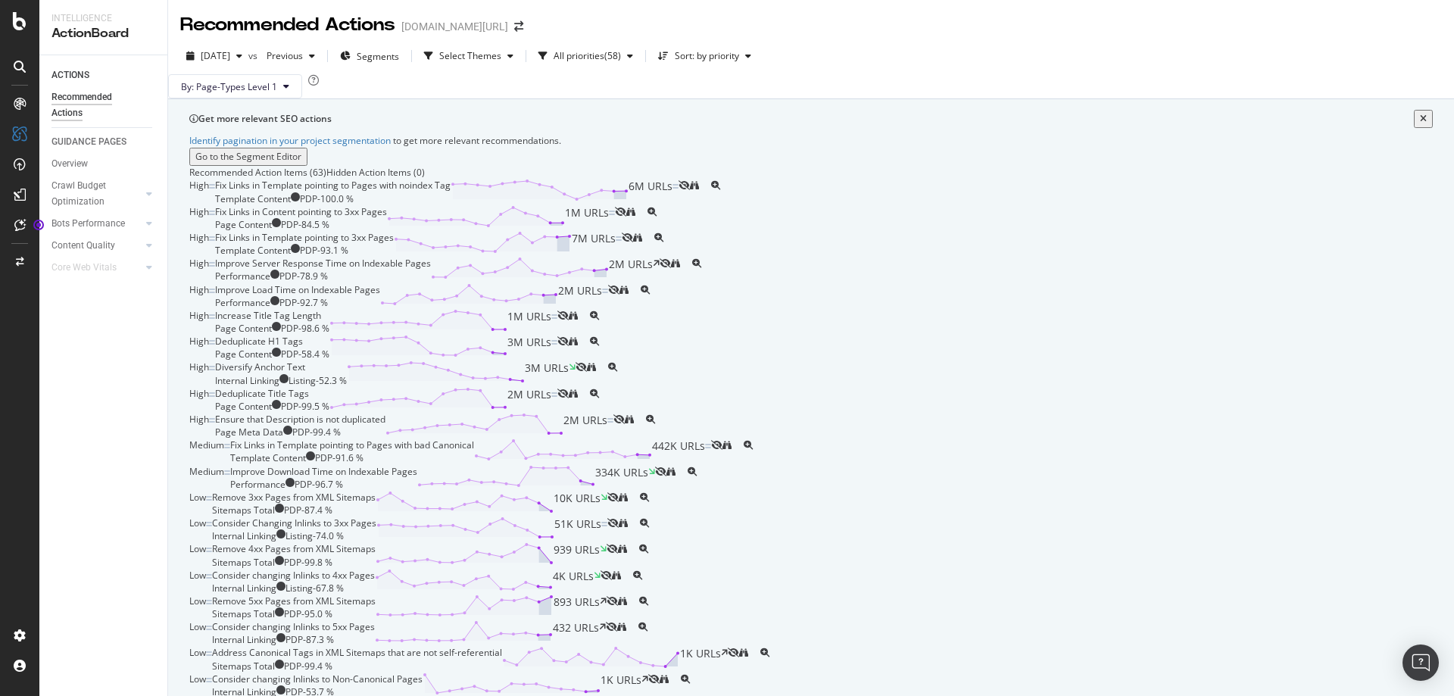
scroll to position [1287, 0]
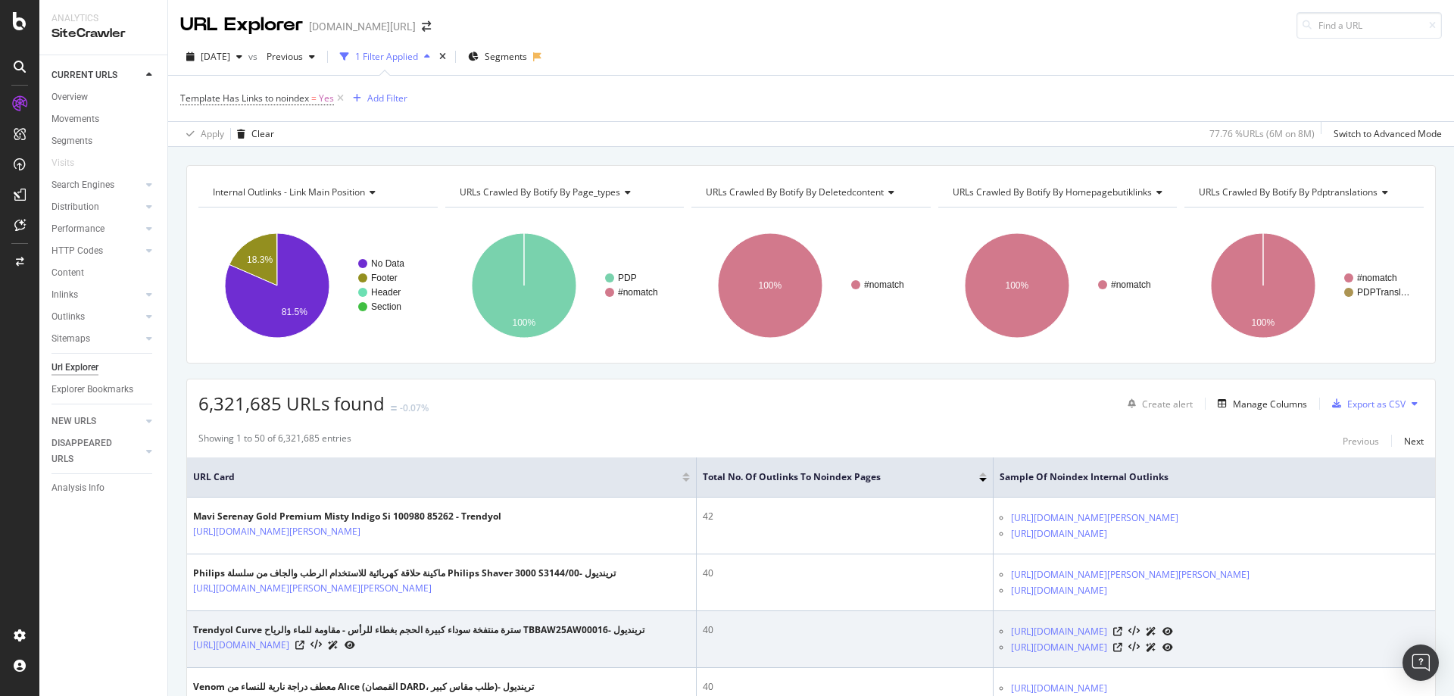
scroll to position [227, 0]
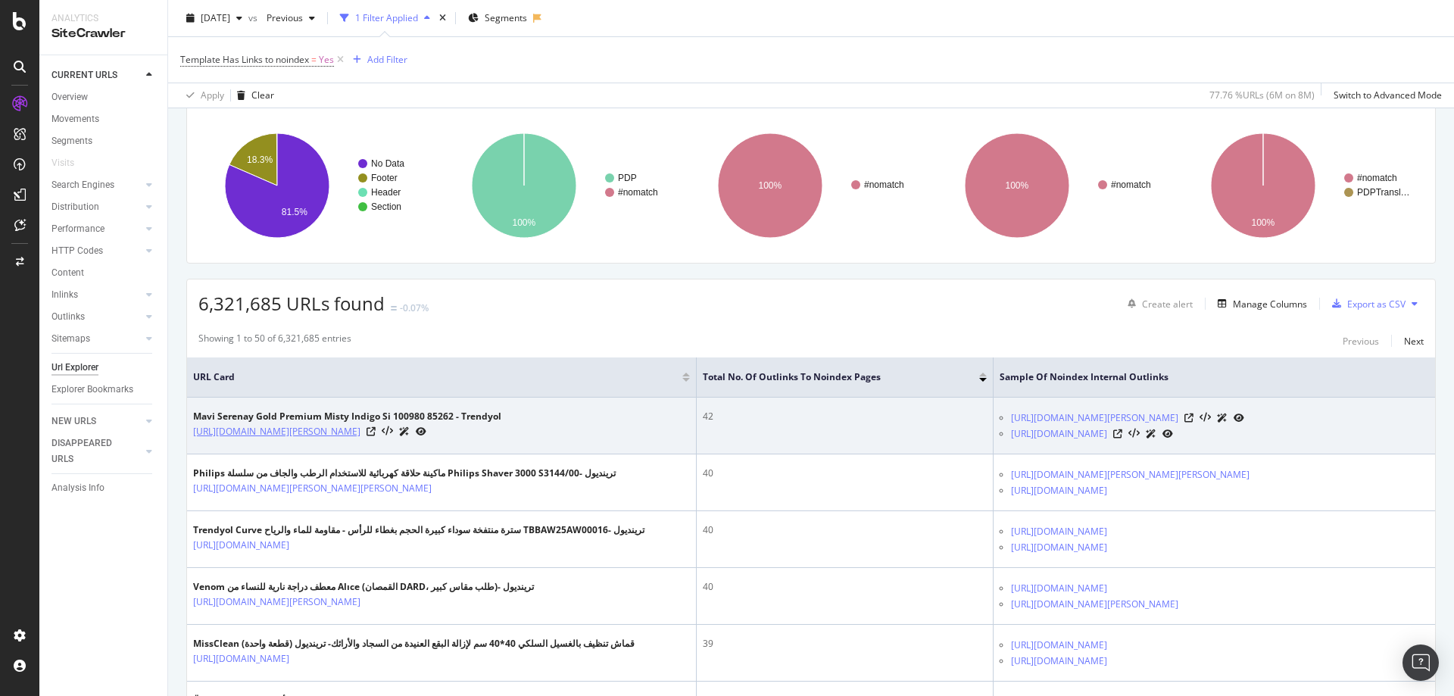
scroll to position [227, 0]
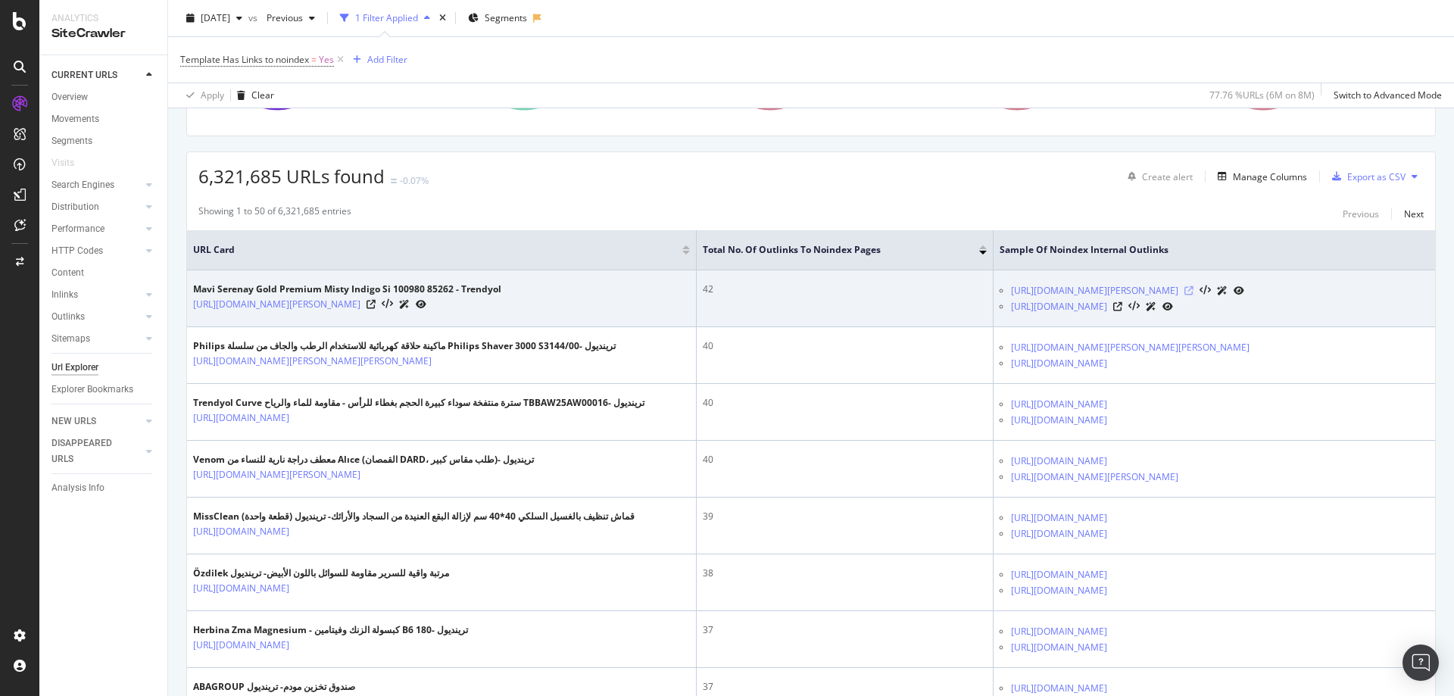
click at [1193, 295] on icon at bounding box center [1188, 290] width 9 height 9
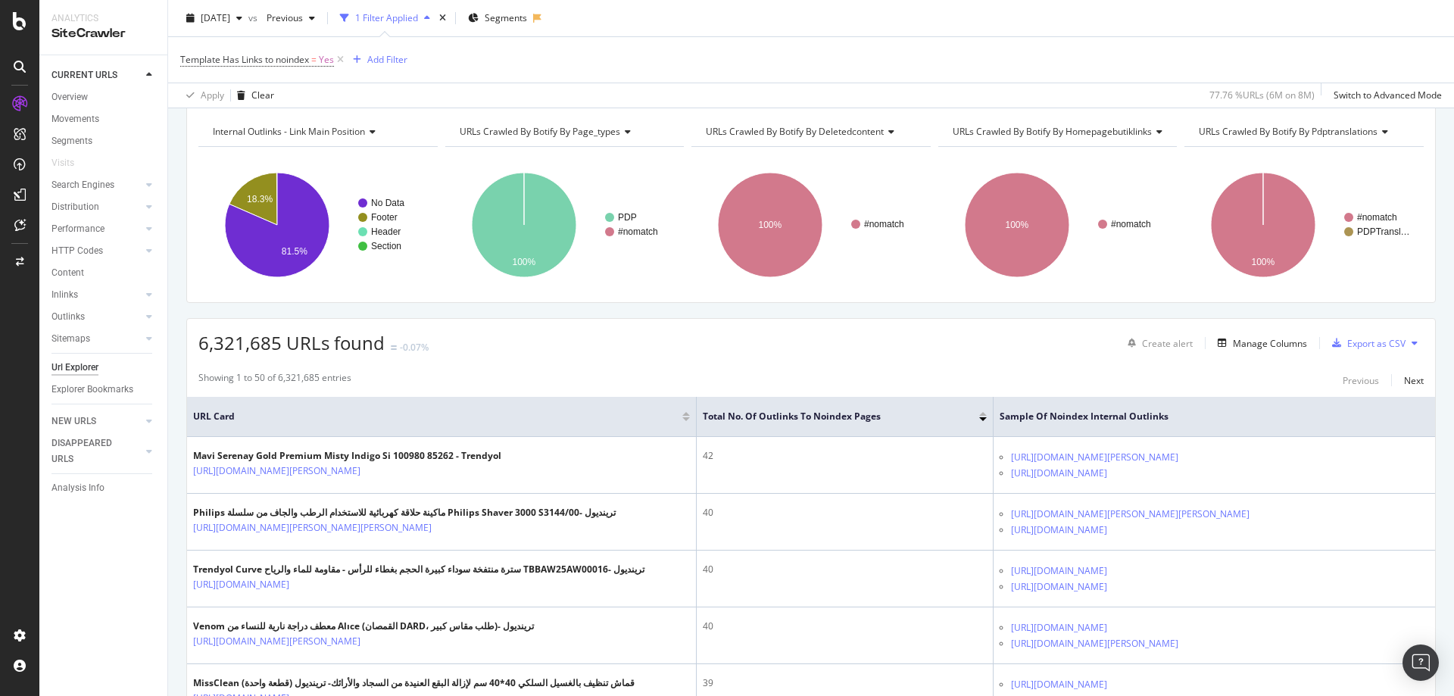
scroll to position [0, 0]
